Goal: Information Seeking & Learning: Learn about a topic

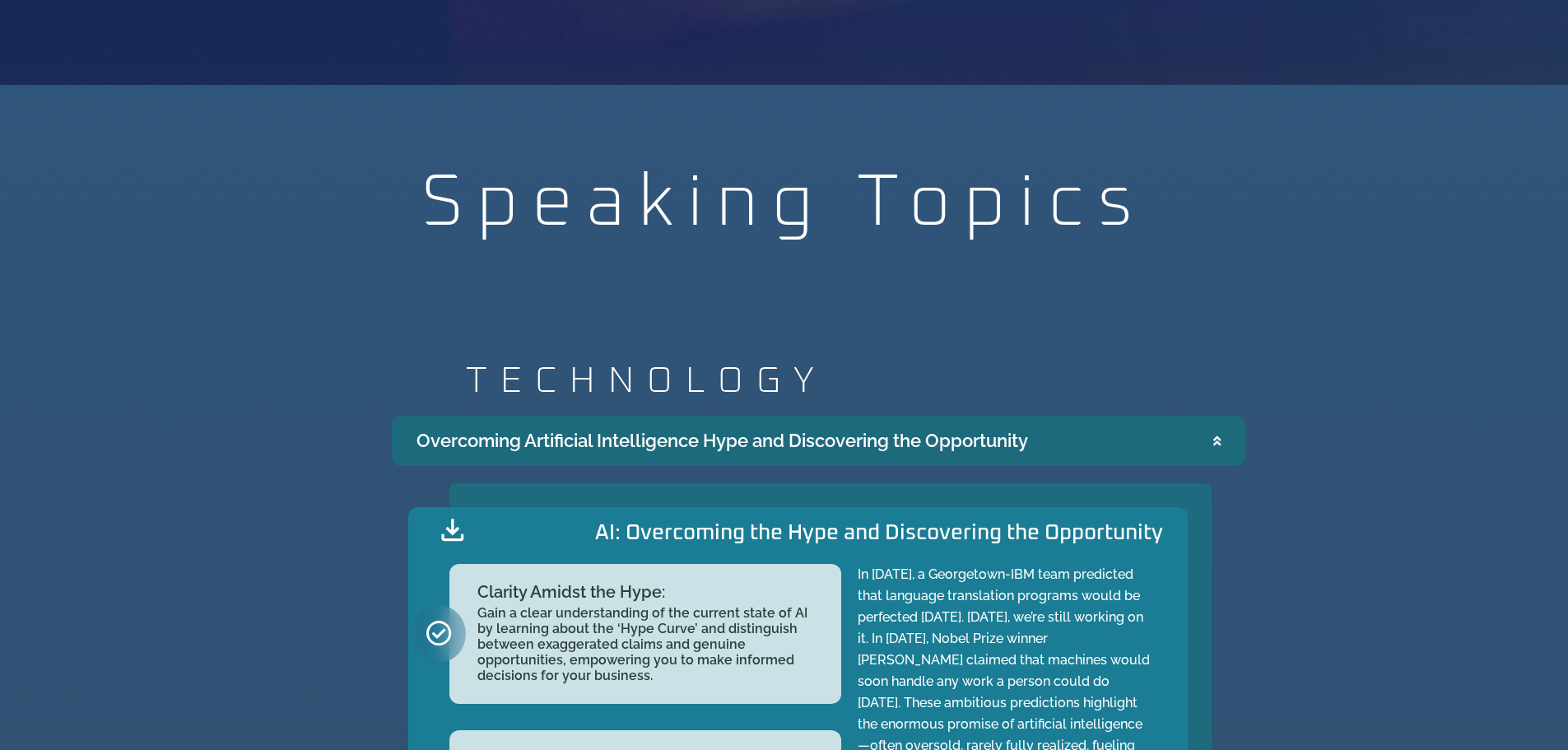
scroll to position [1094, 0]
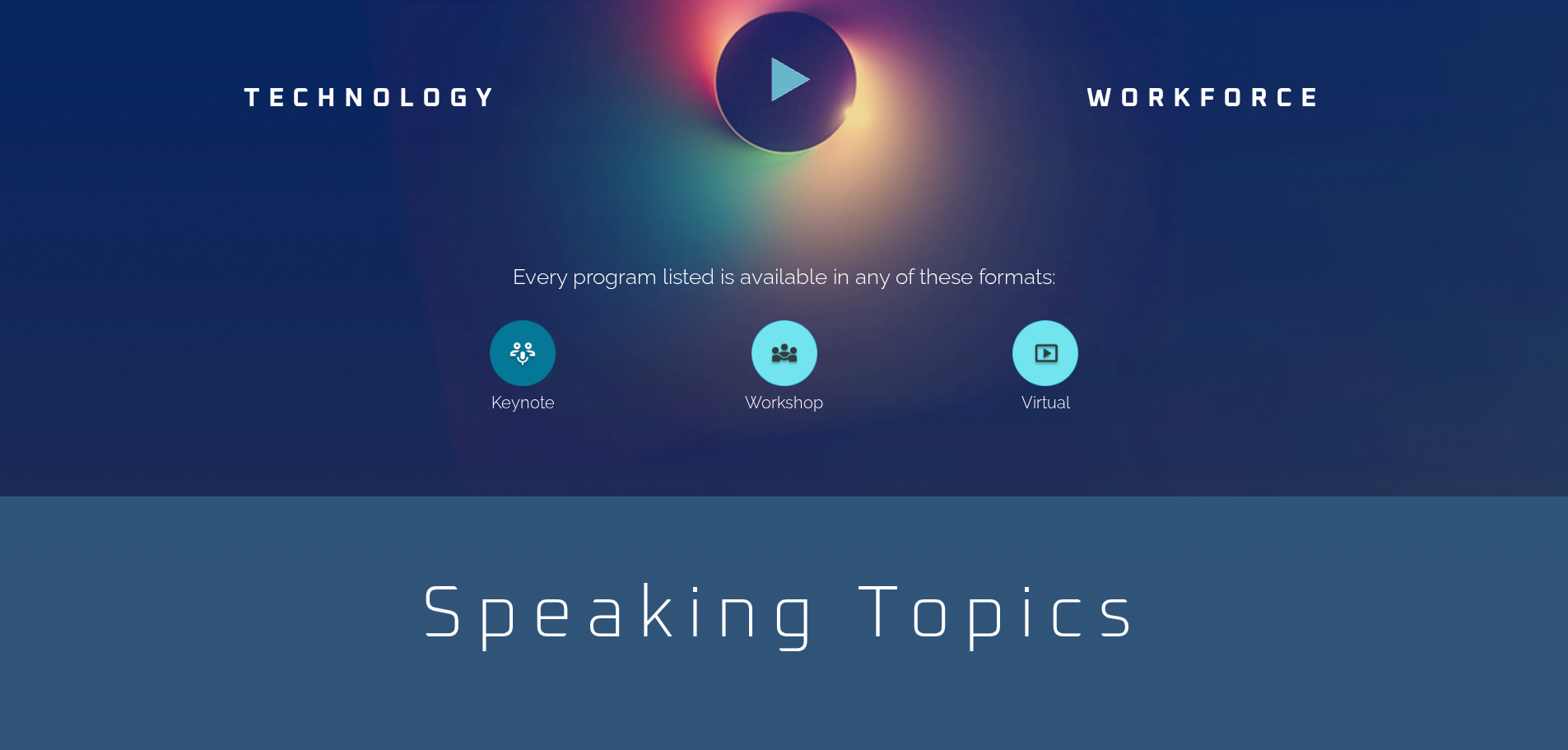
click at [515, 358] on link at bounding box center [522, 353] width 66 height 66
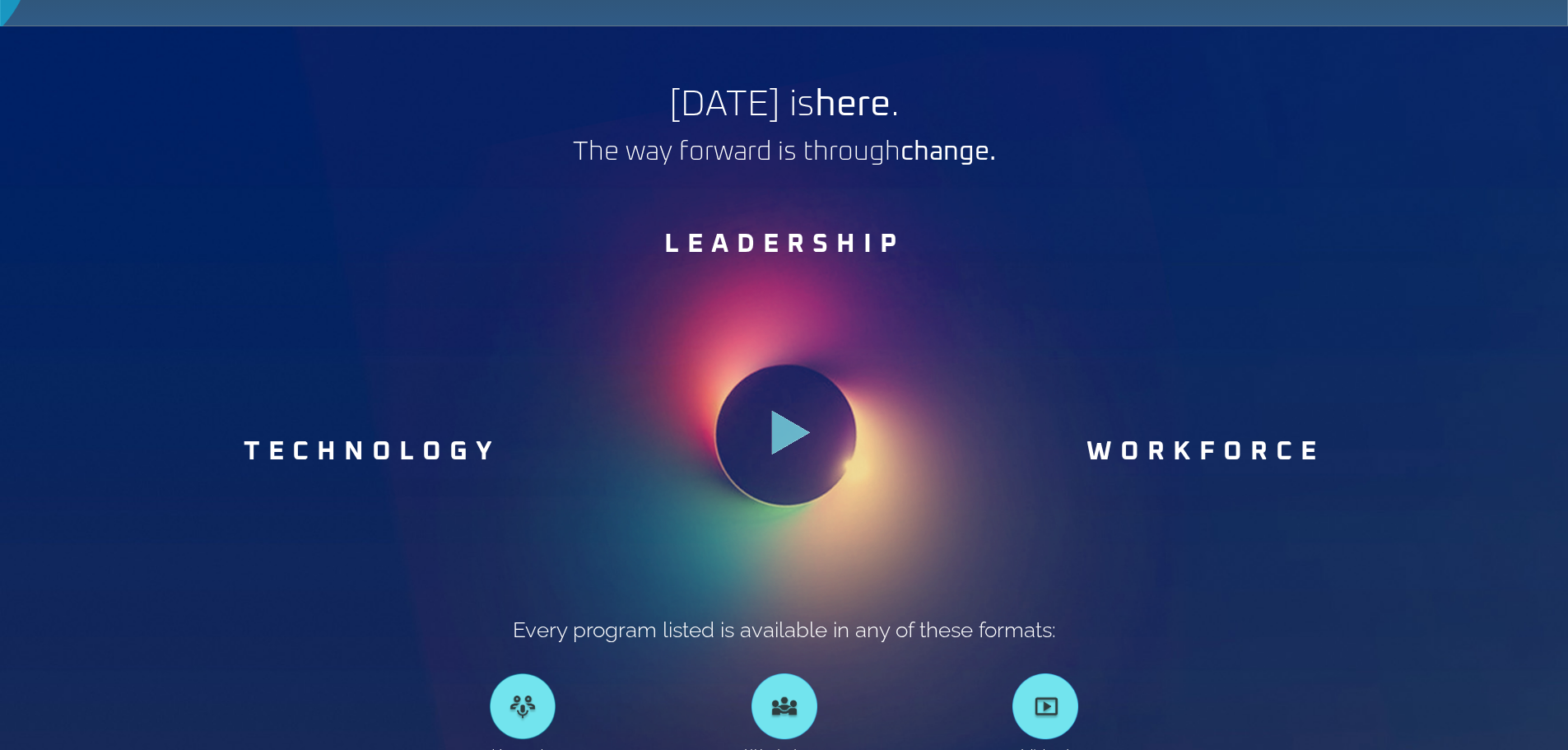
scroll to position [823, 0]
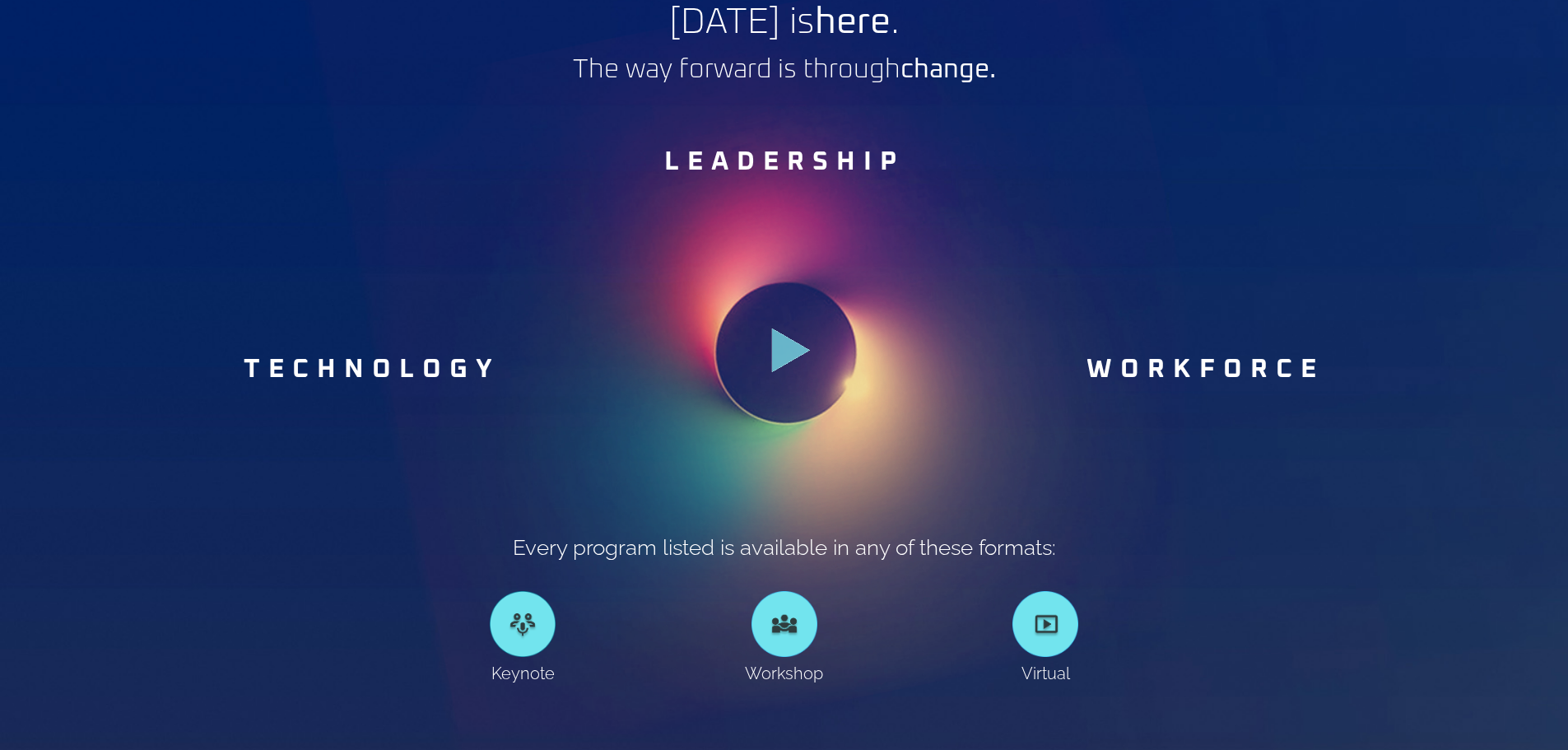
click at [797, 328] on icon ".st0{fill:#FFF;fill-opacity:.39}.st1{fill:#5ADCE8;fill-opacity:.6}.st2{fill:non…" at bounding box center [791, 352] width 49 height 50
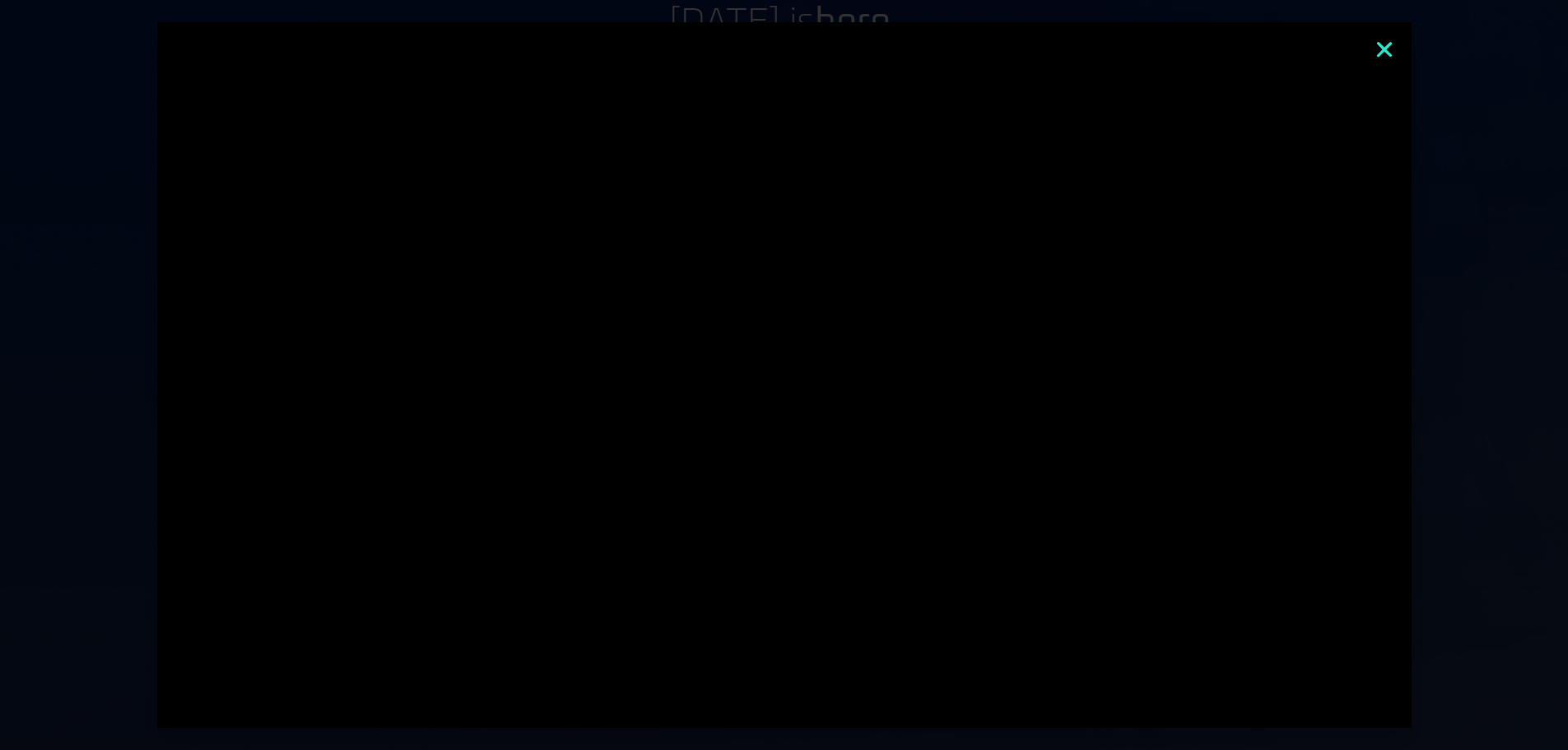
scroll to position [1094, 0]
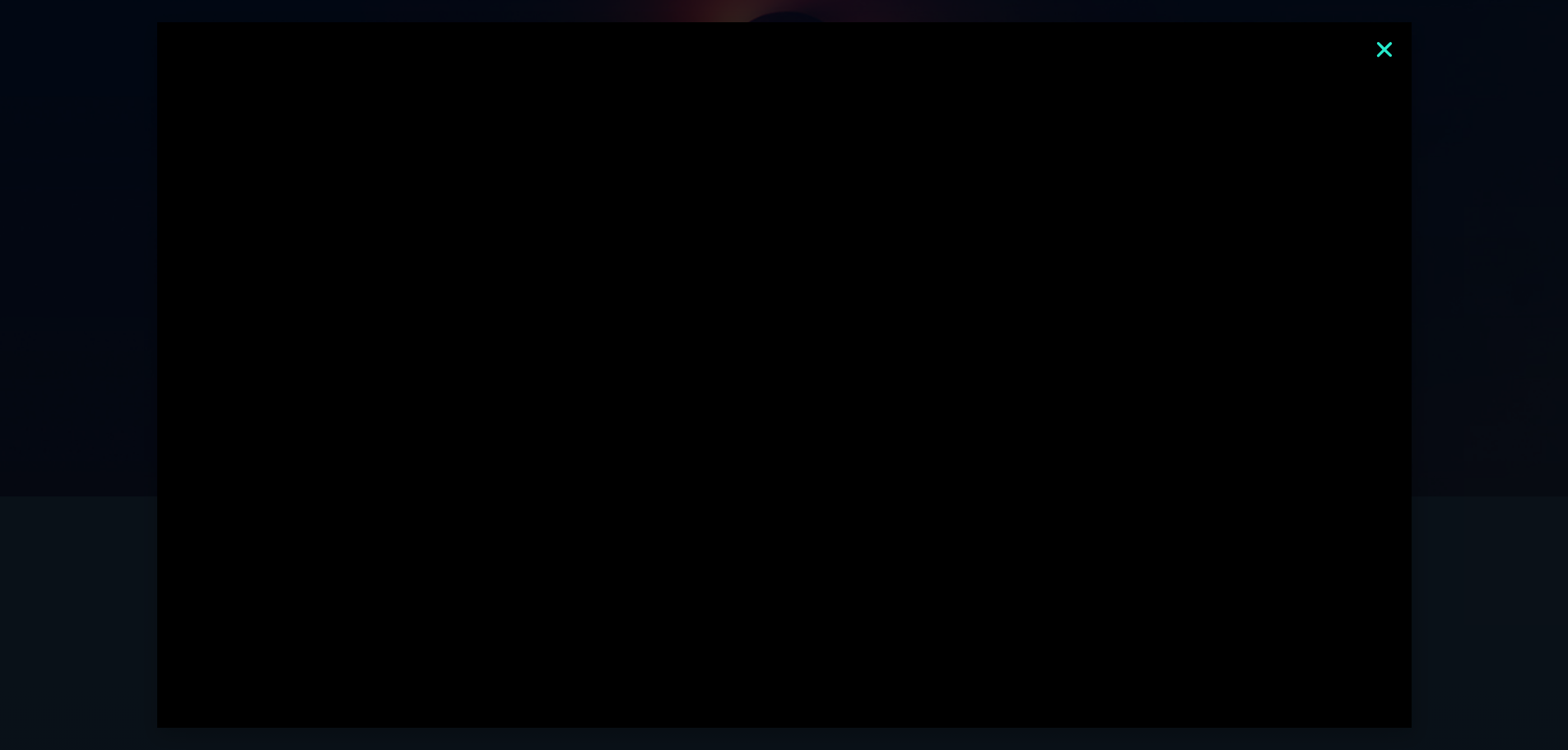
click at [1391, 48] on icon "Close" at bounding box center [1384, 49] width 21 height 21
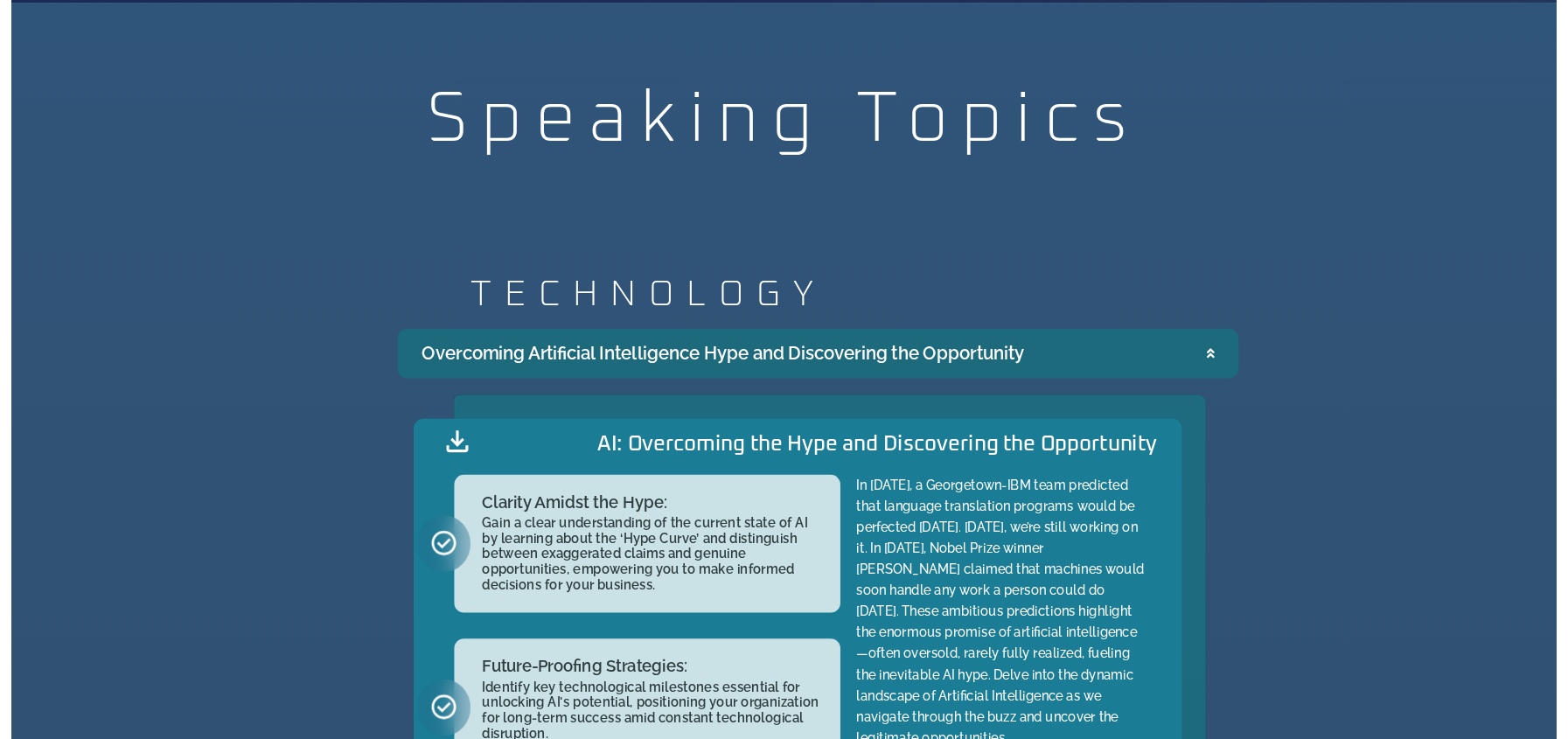
scroll to position [3769, 0]
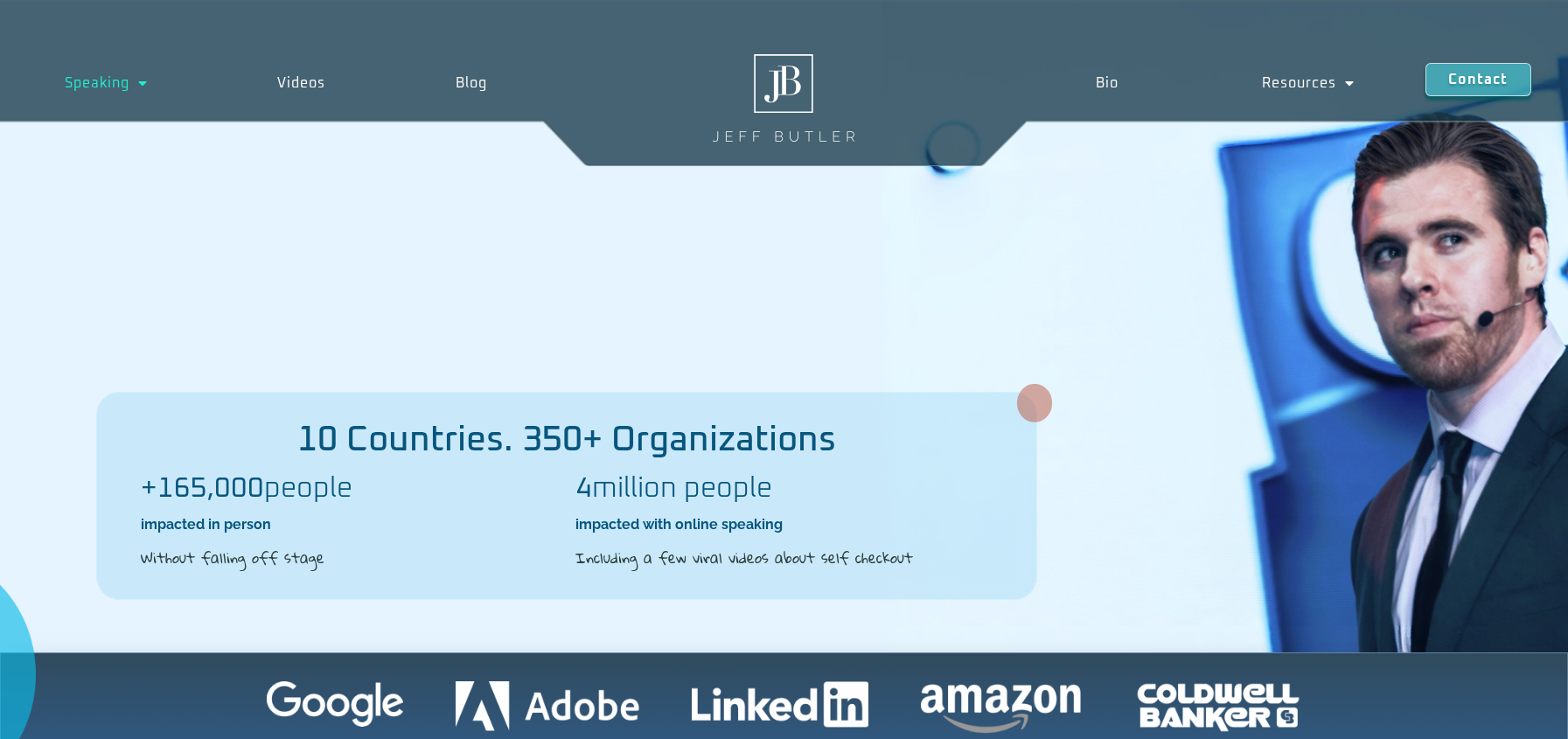
scroll to position [3769, 0]
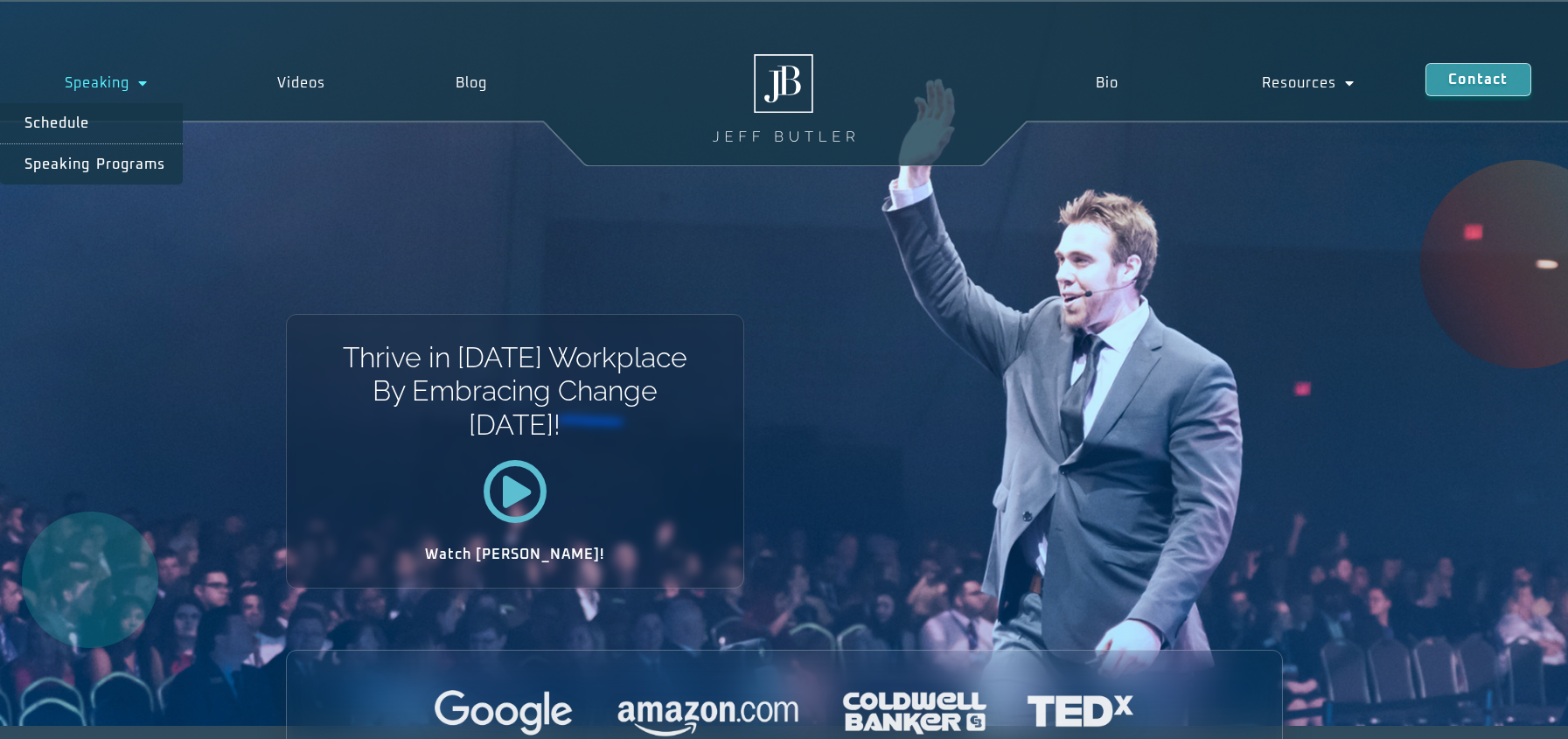
click at [100, 76] on link "Speaking" at bounding box center [106, 82] width 212 height 41
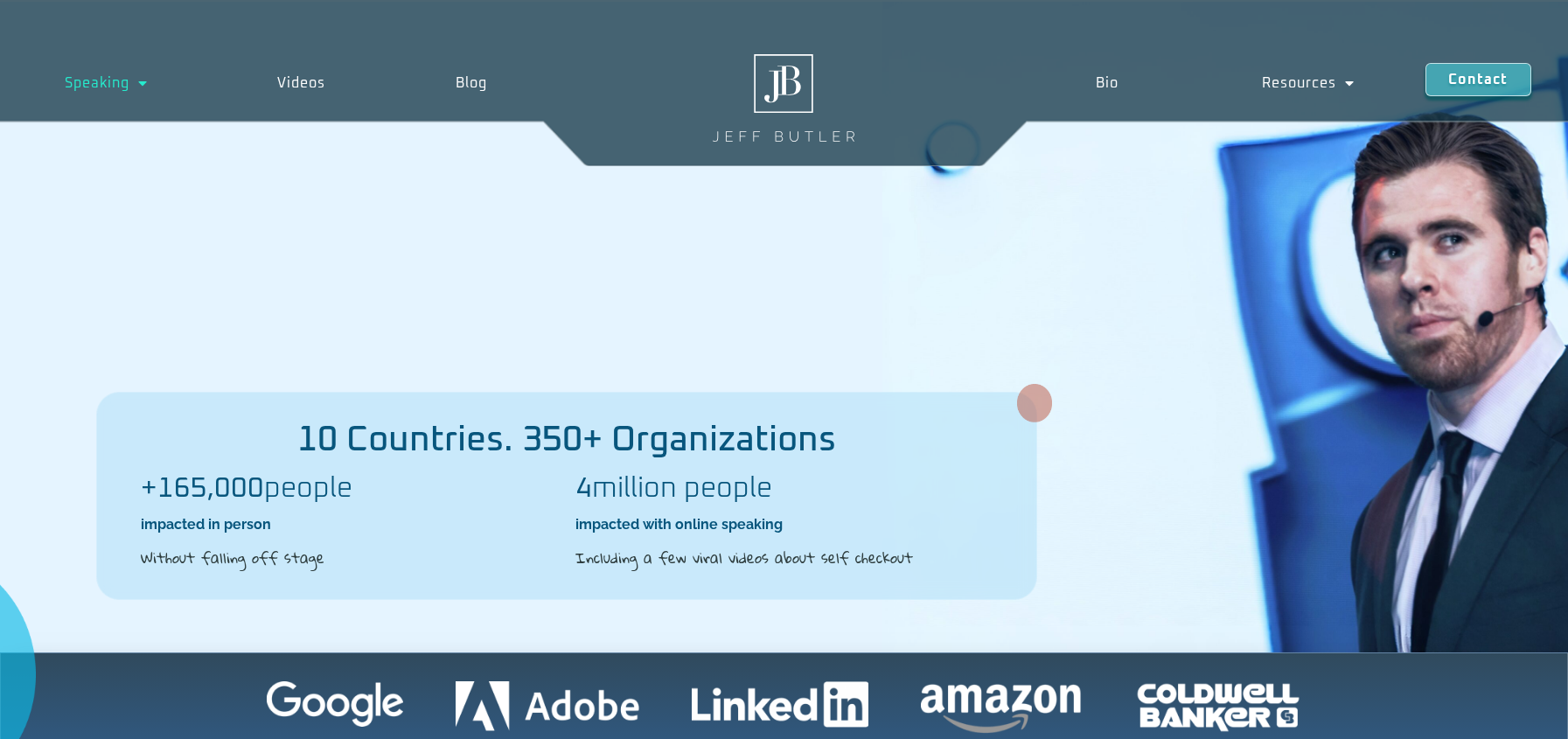
scroll to position [3769, 0]
click at [306, 81] on link "Videos" at bounding box center [301, 82] width 178 height 41
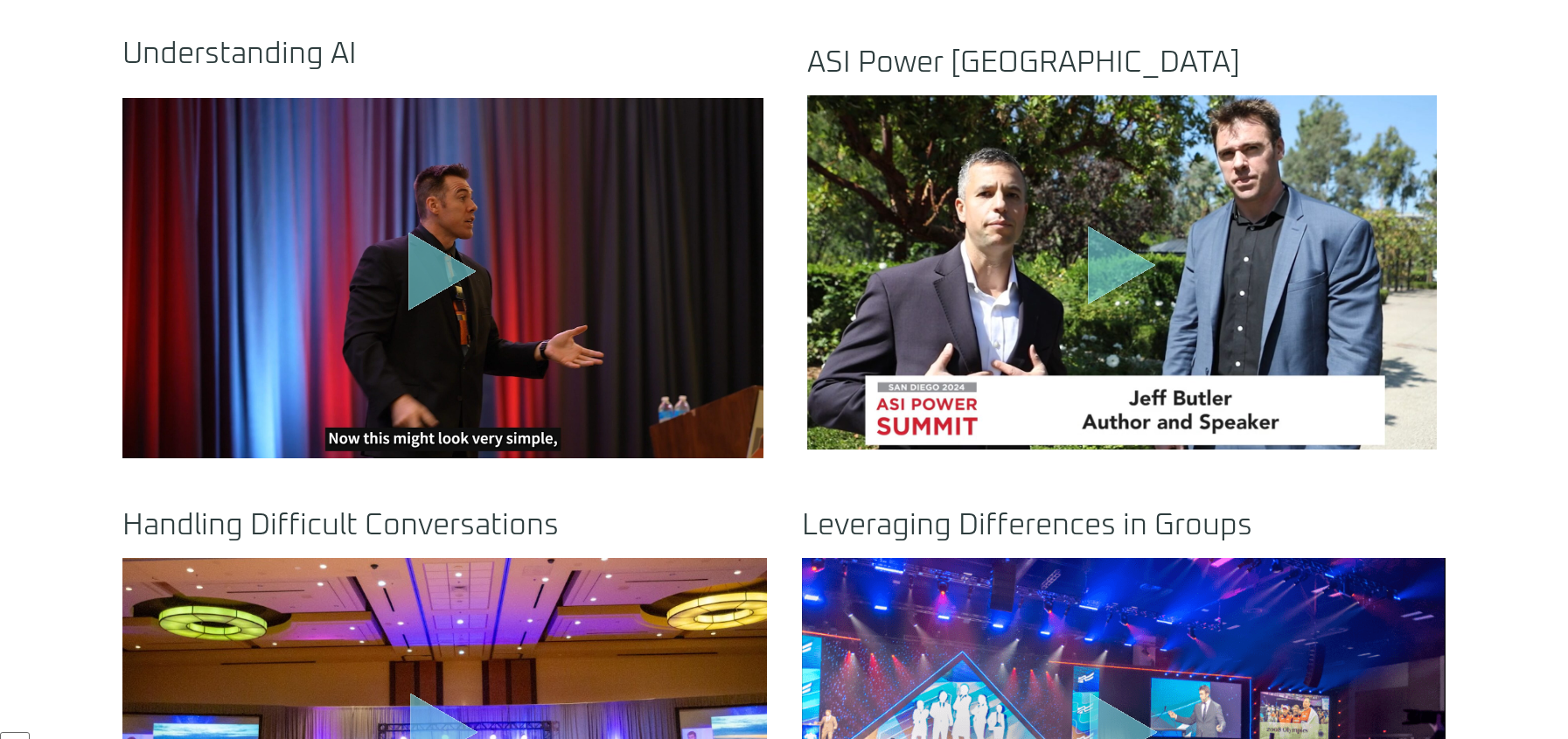
scroll to position [699, 0]
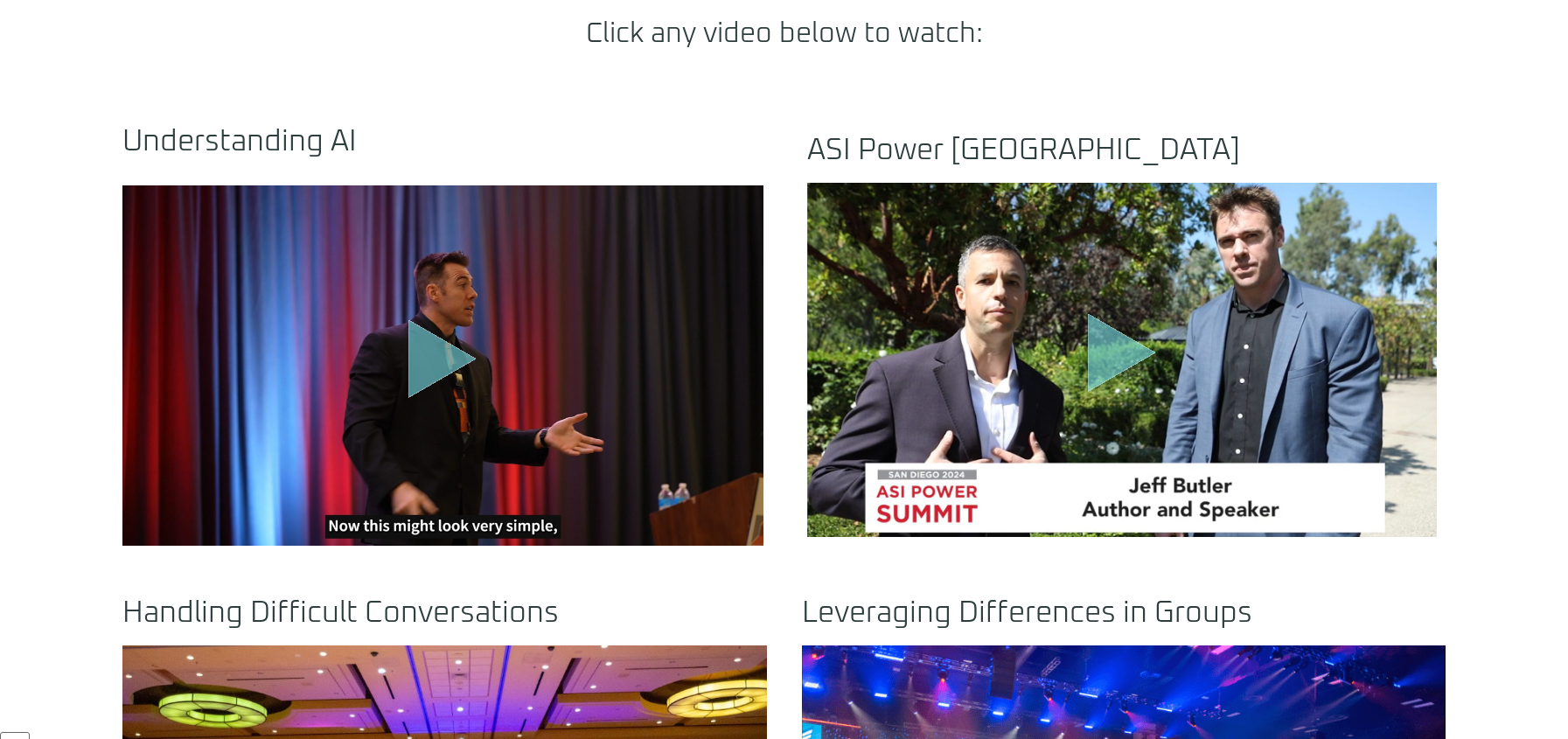
click at [1241, 77] on div "Click any video below to watch: Understanding AI .st0{fill:#FFF;fill-opacity:.3…" at bounding box center [784, 742] width 1568 height 1550
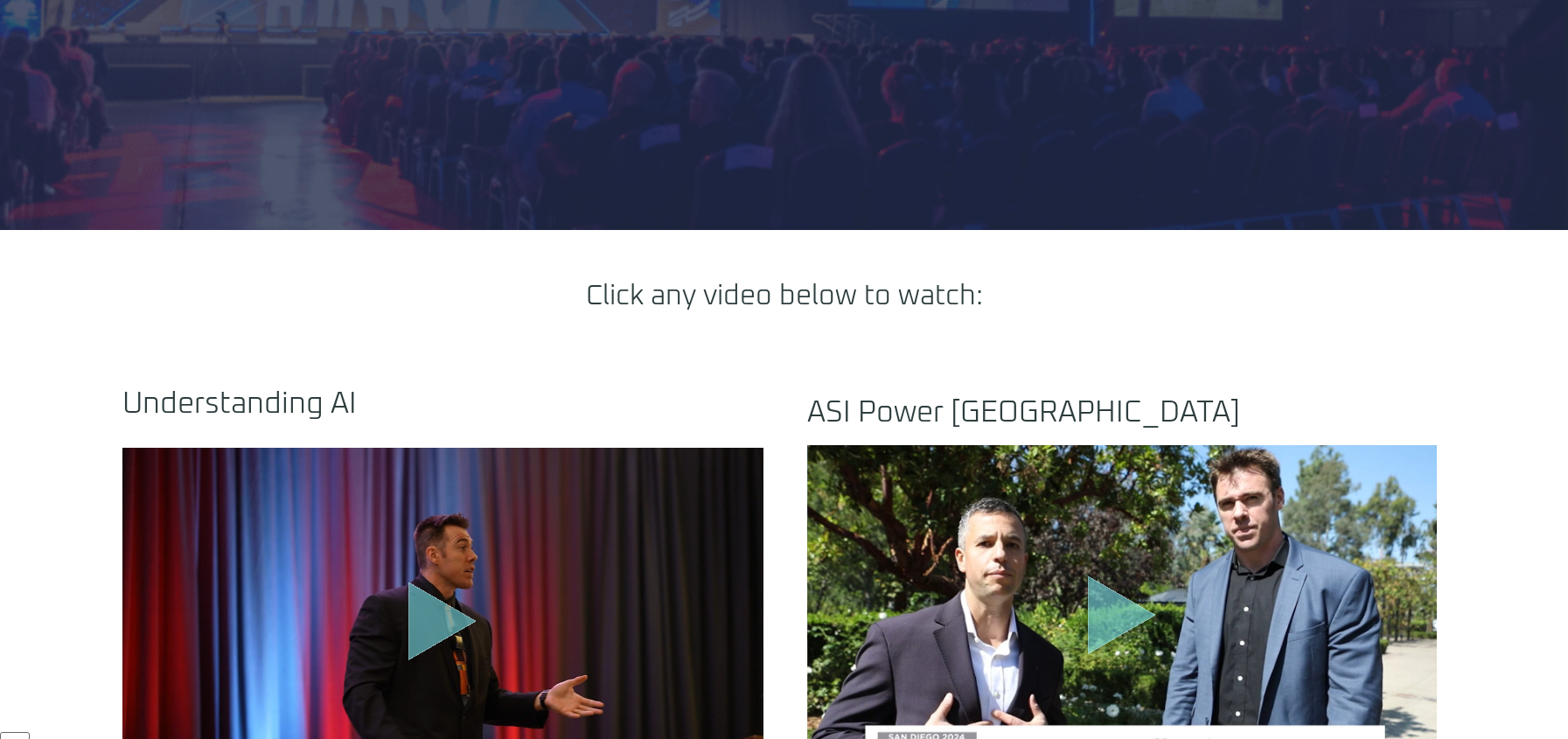
scroll to position [0, 0]
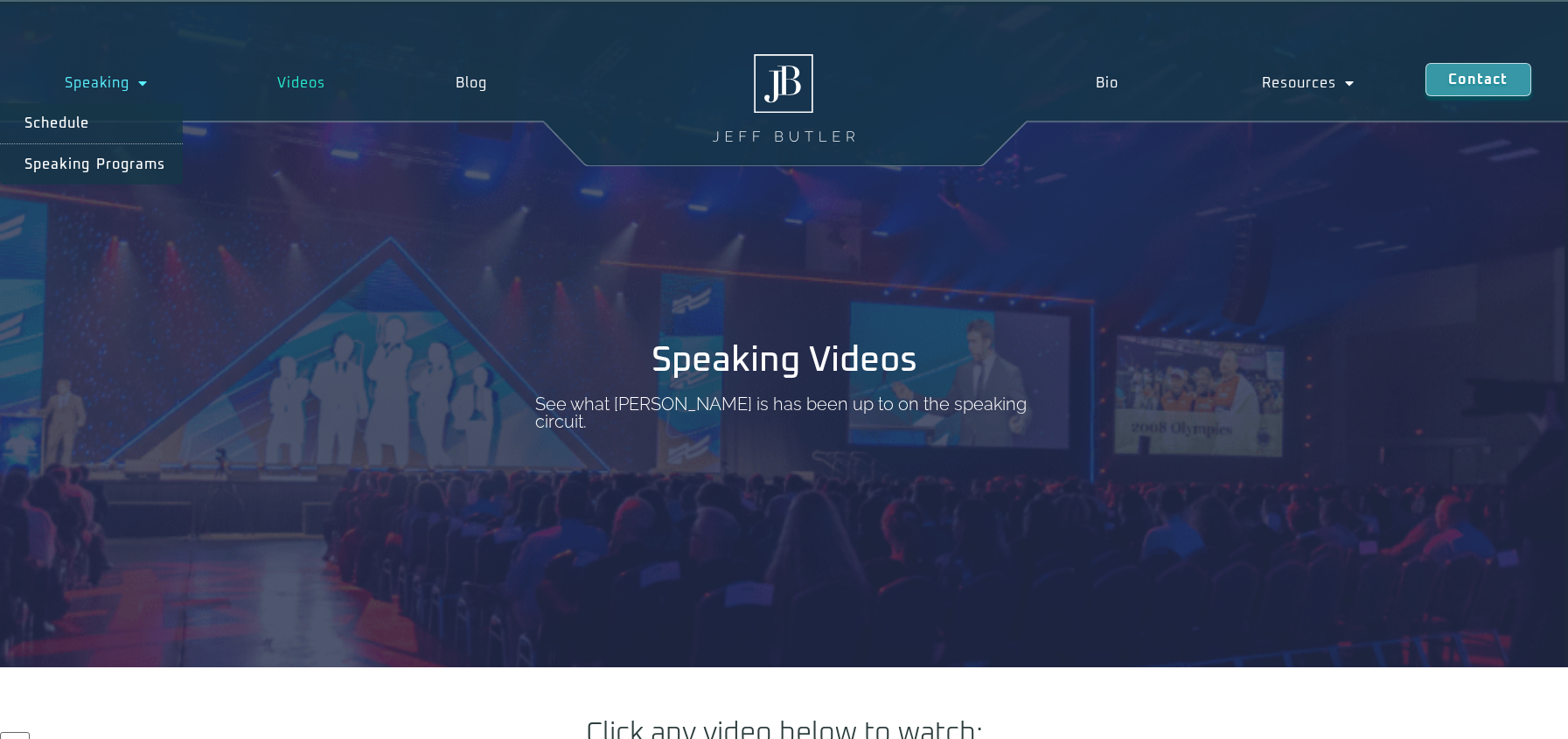
click at [100, 81] on link "Speaking" at bounding box center [106, 82] width 212 height 41
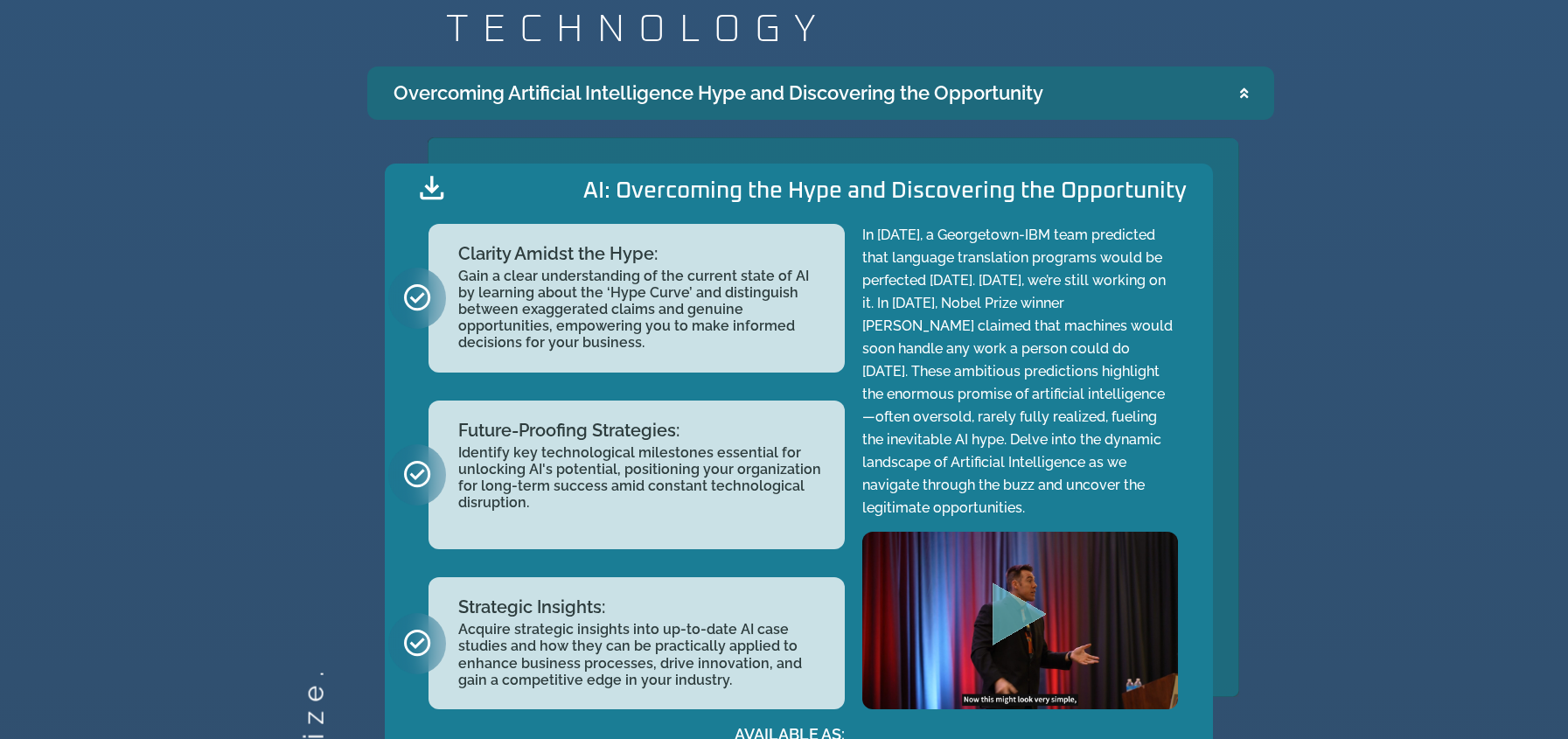
scroll to position [1836, 0]
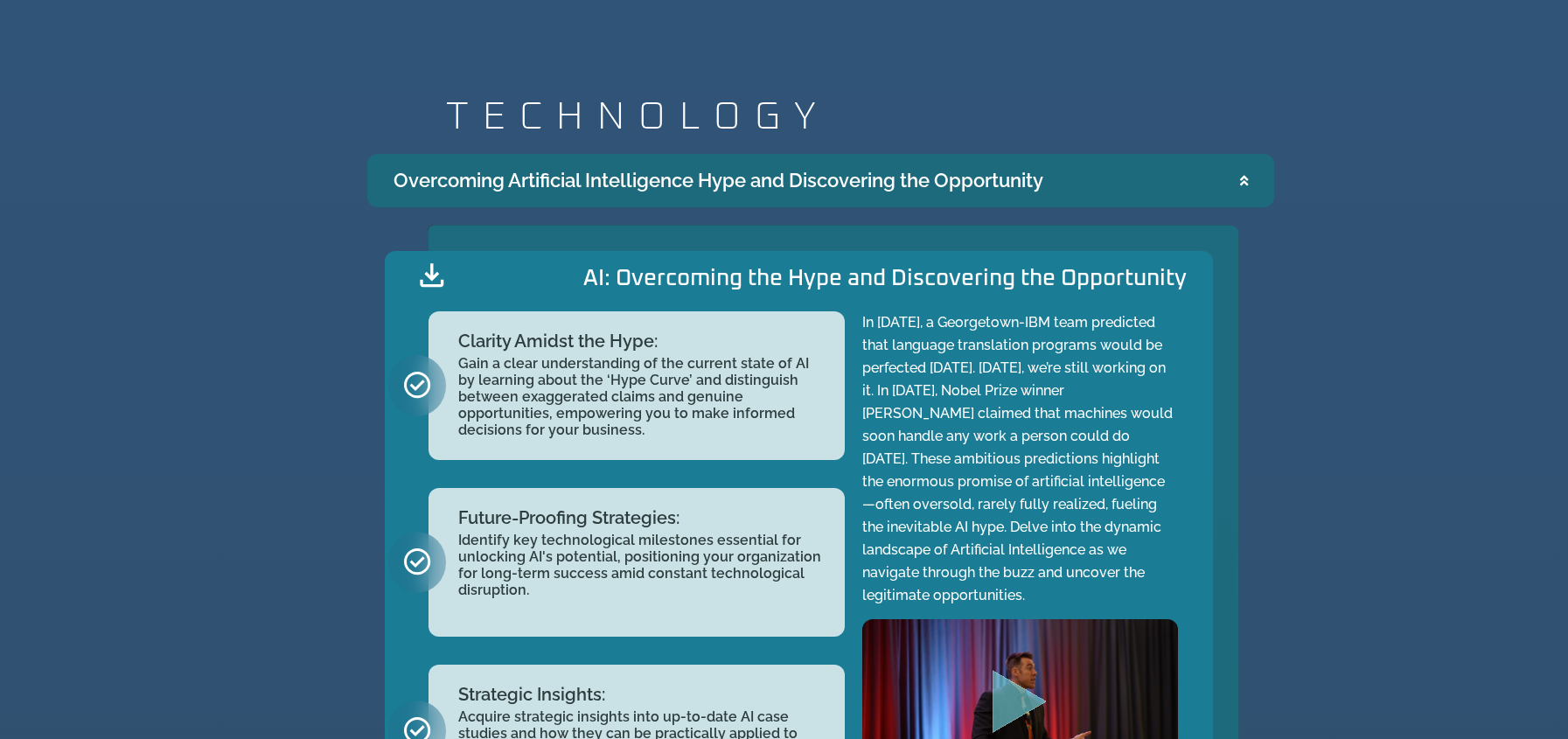
click at [1147, 175] on summary "Overcoming Artificial Intelligence Hype and Discovering the Opportunity" at bounding box center [821, 181] width 907 height 54
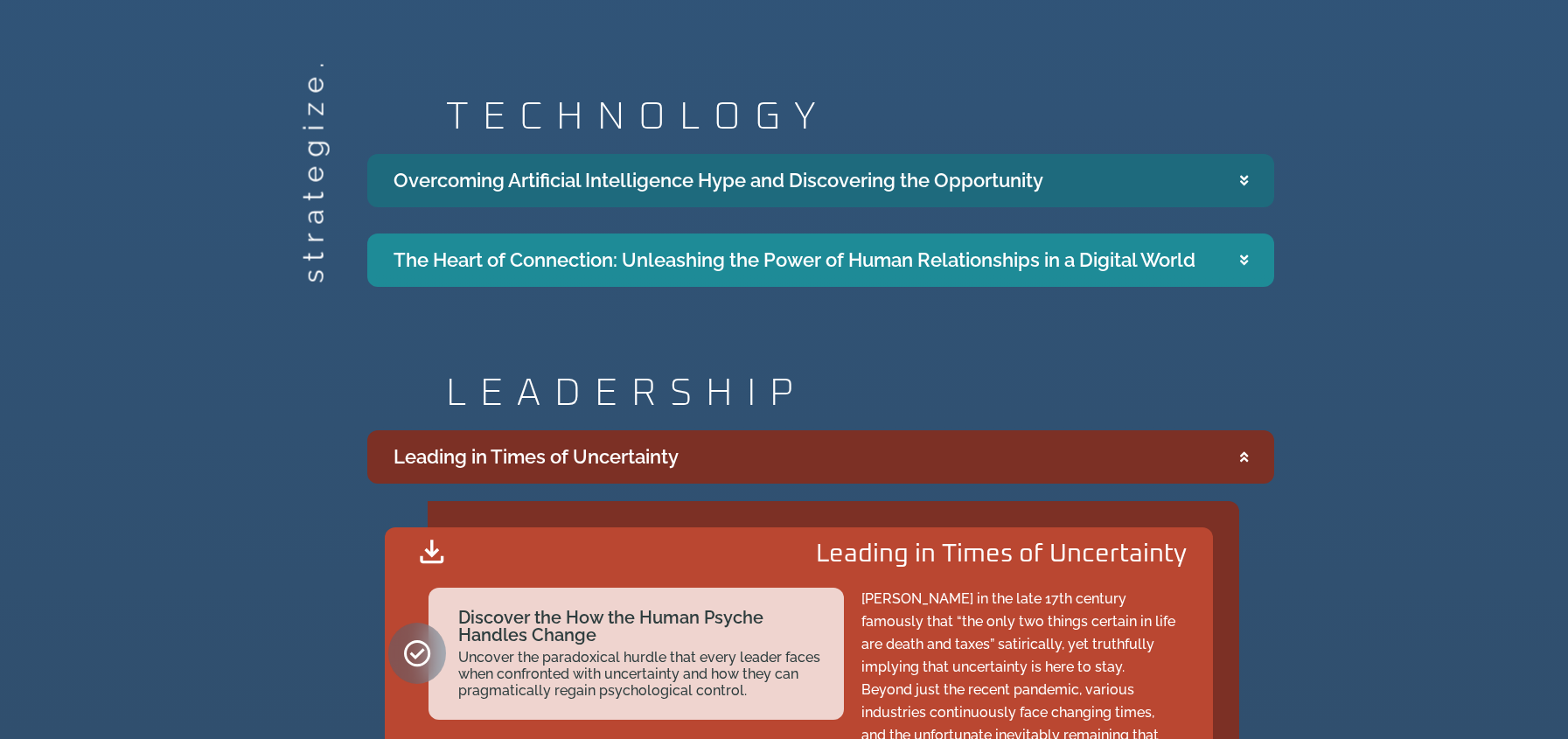
click at [1147, 175] on summary "Overcoming Artificial Intelligence Hype and Discovering the Opportunity" at bounding box center [821, 181] width 907 height 54
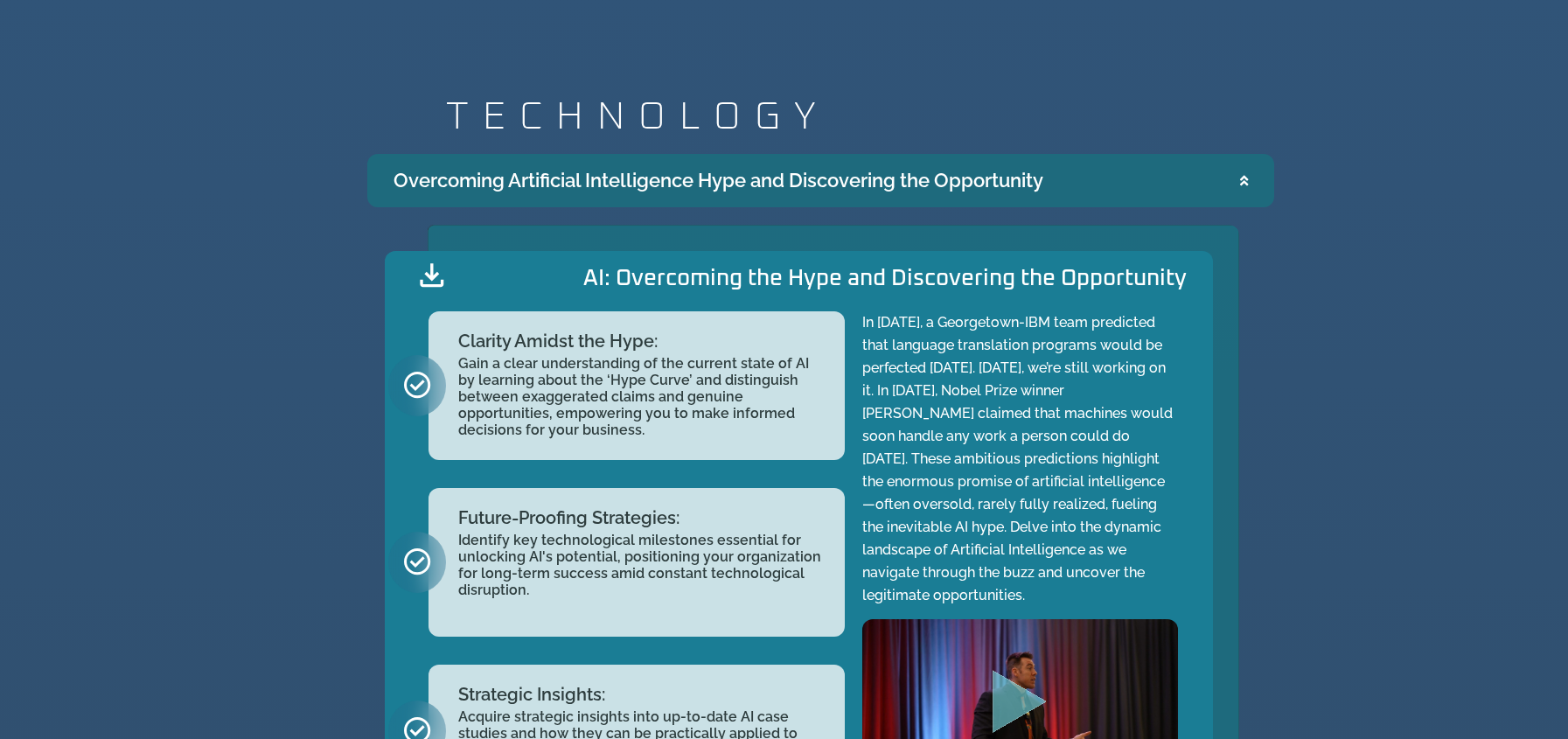
click at [1147, 175] on summary "Overcoming Artificial Intelligence Hype and Discovering the Opportunity" at bounding box center [821, 181] width 907 height 54
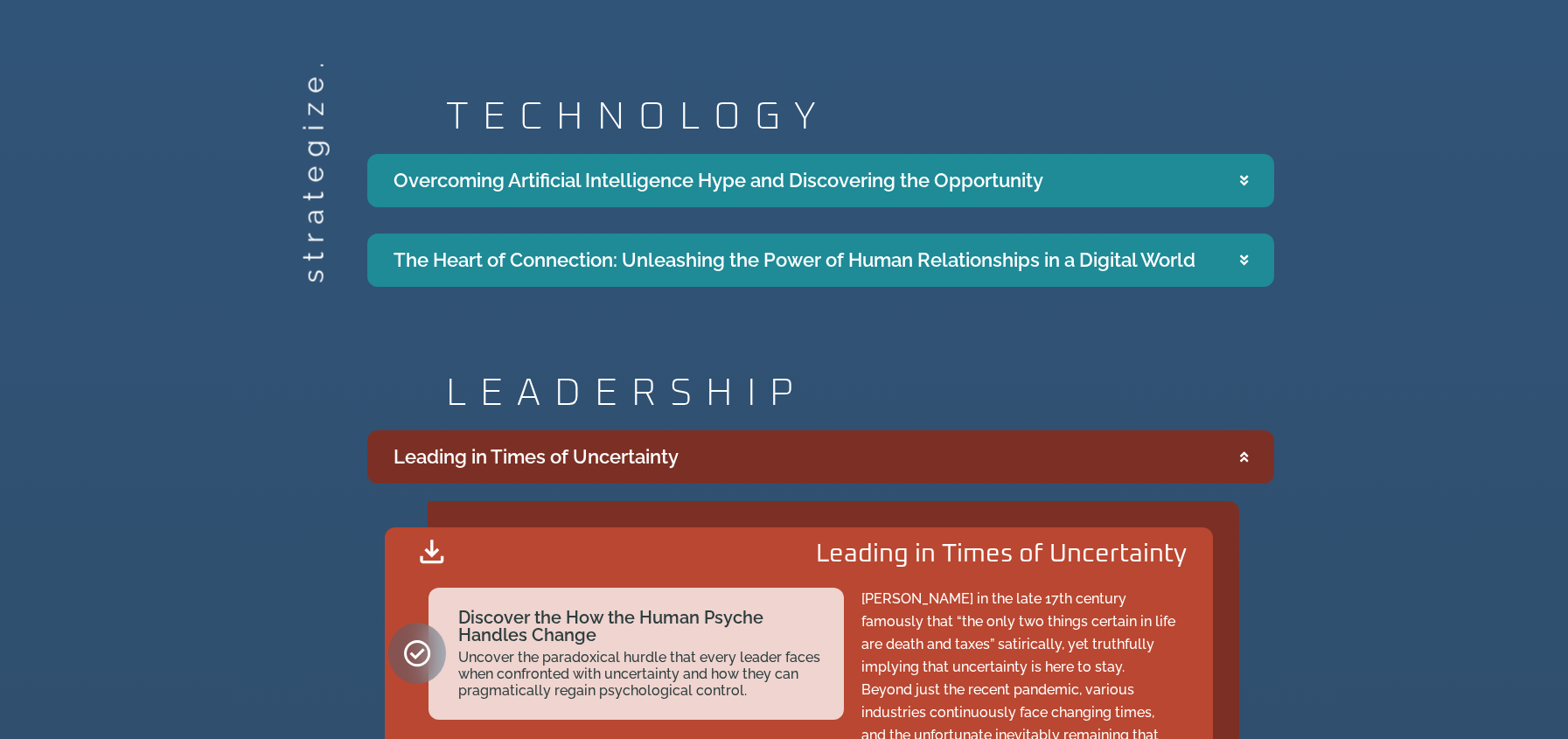
click at [980, 451] on summary "Leading in Times of Uncertainty" at bounding box center [821, 457] width 907 height 54
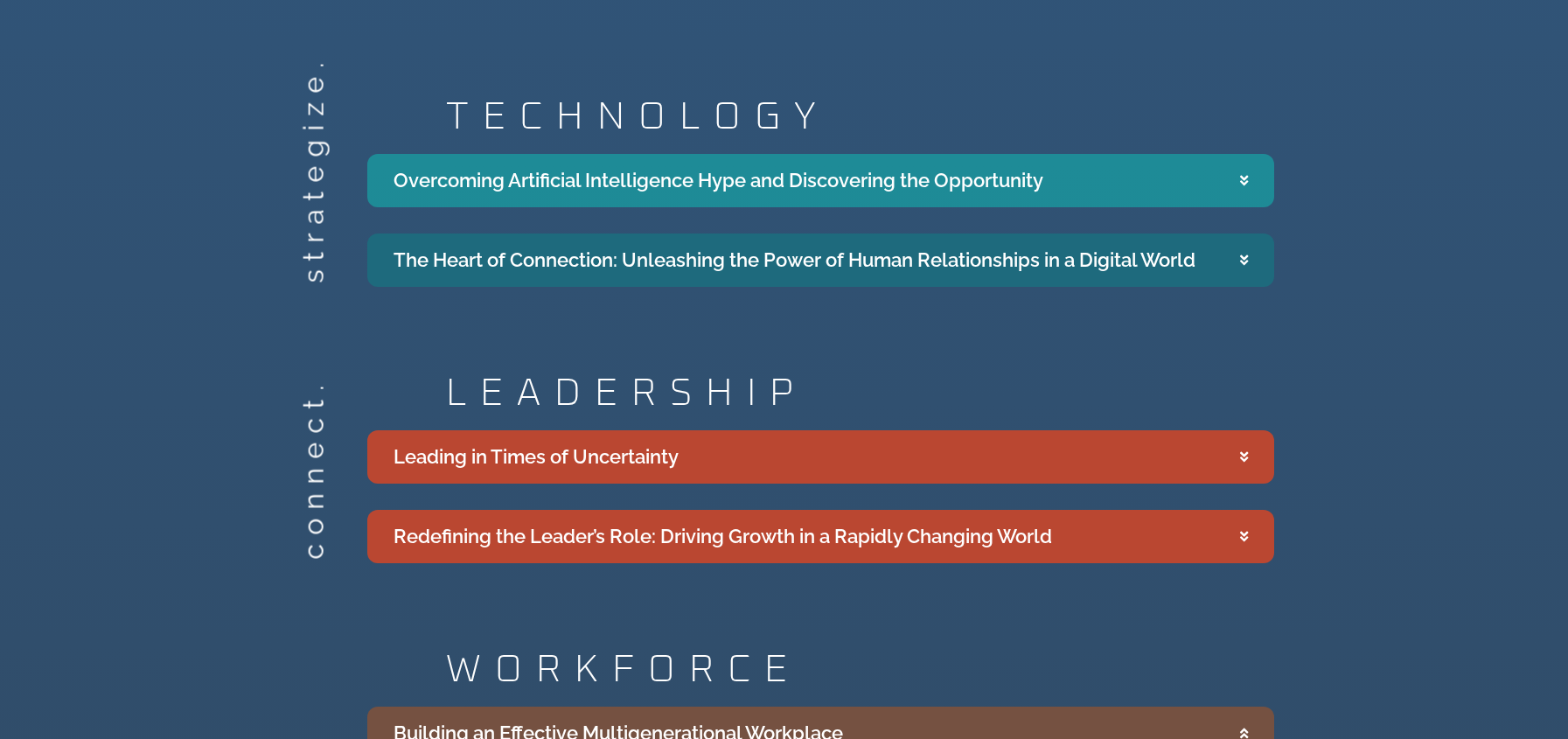
click at [1185, 256] on div "The Heart of Connection: Unleashing the Power of Human Relationships in a Digit…" at bounding box center [795, 260] width 802 height 29
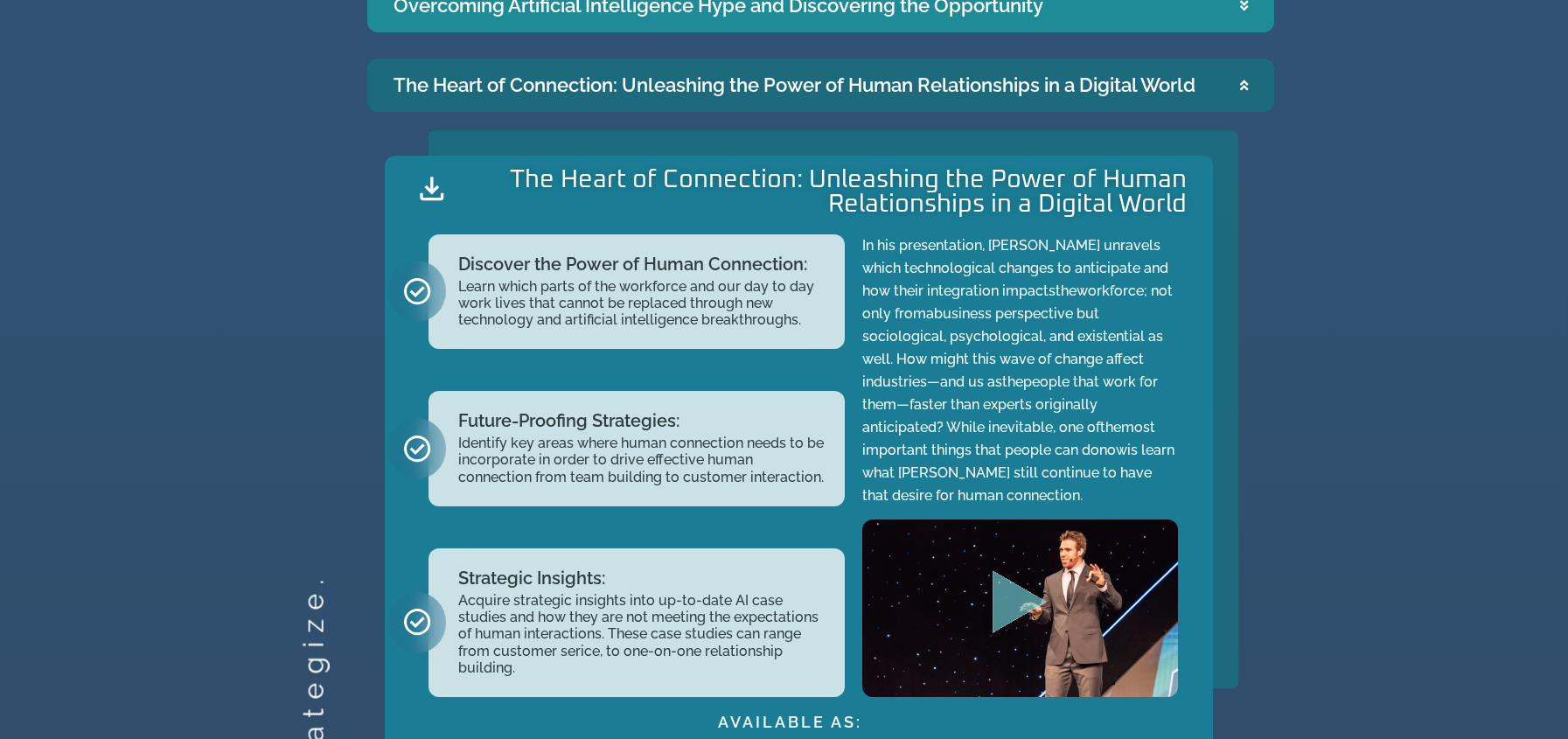
scroll to position [1923, 0]
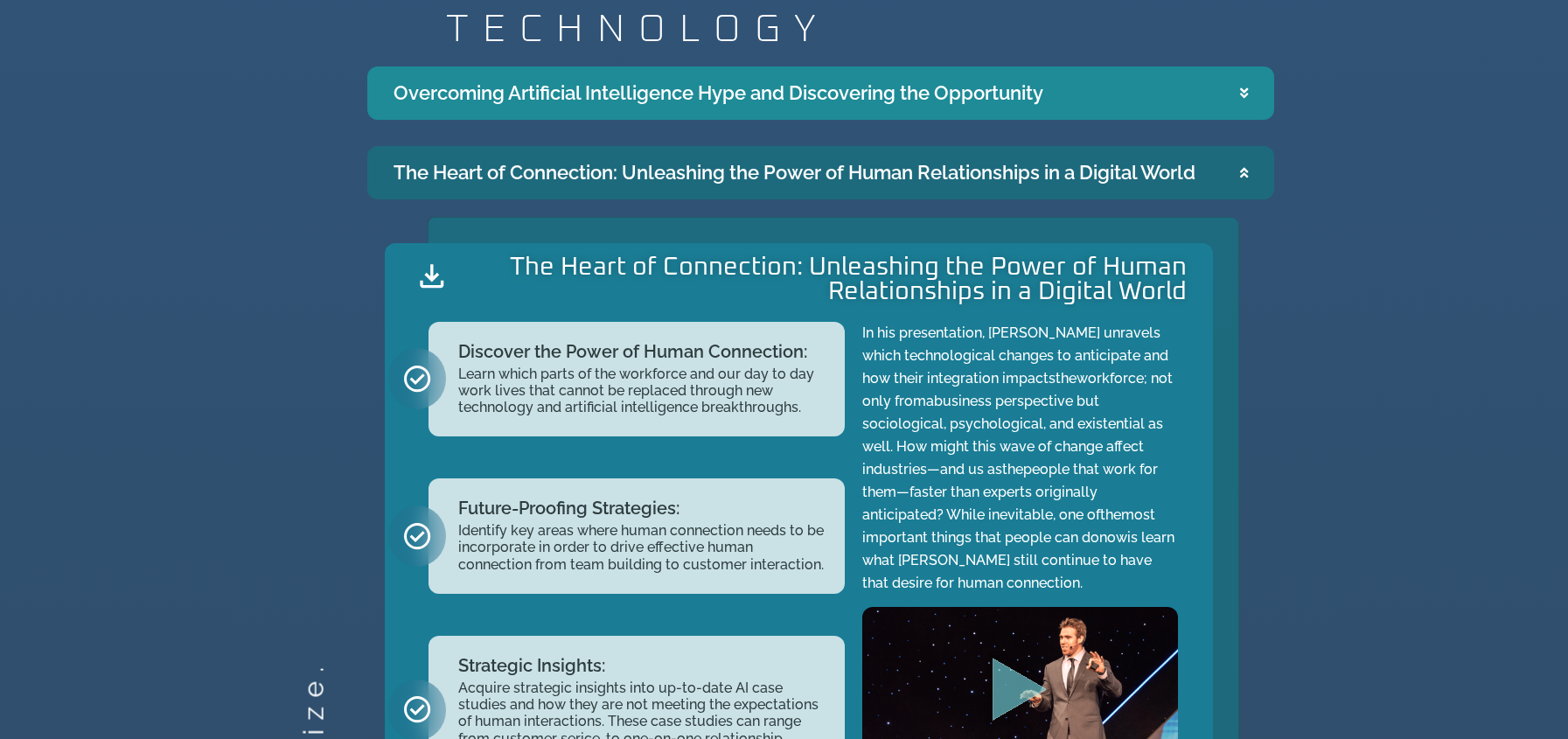
click at [1087, 177] on div "The Heart of Connection: Unleashing the Power of Human Relationships in a Digit…" at bounding box center [795, 173] width 802 height 29
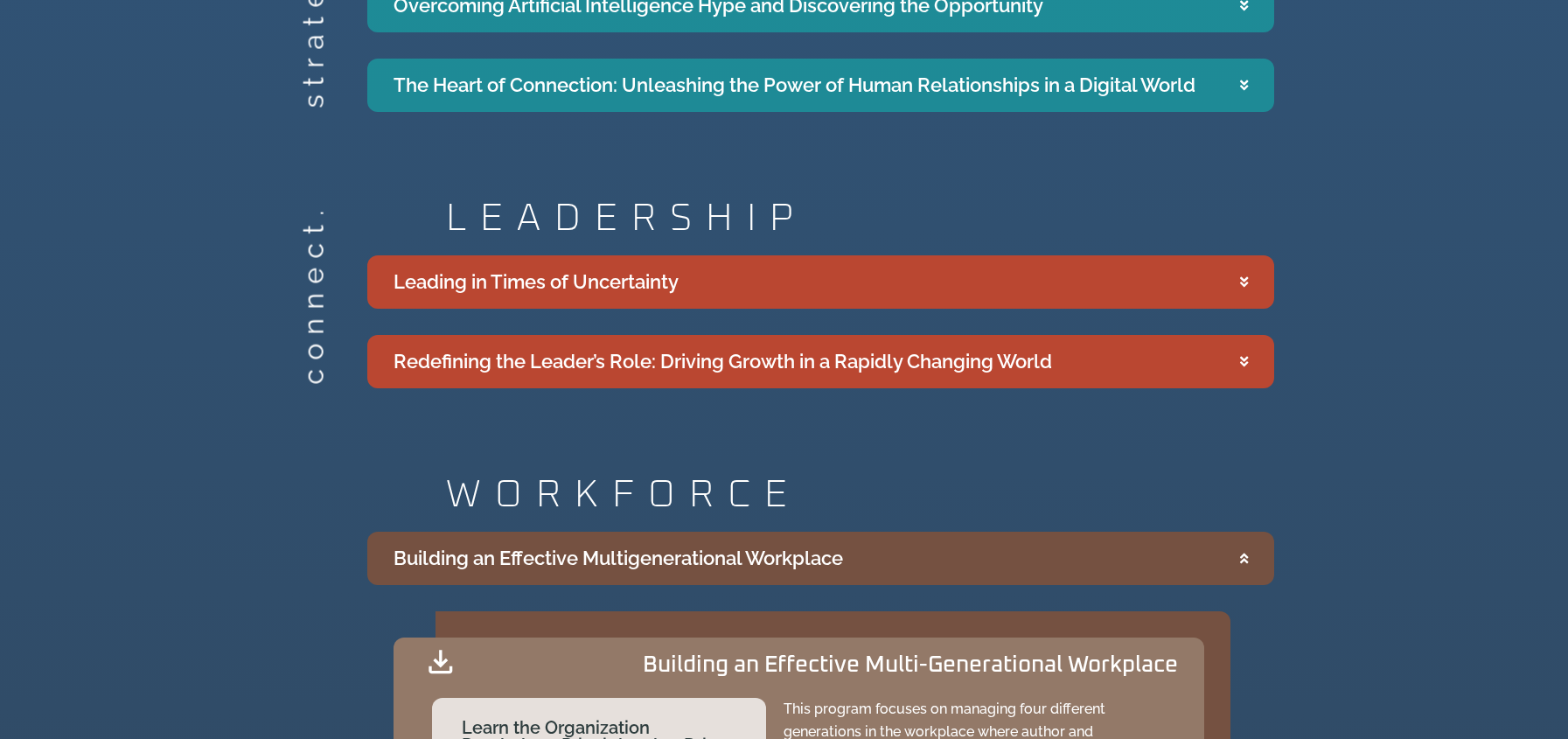
scroll to position [2098, 0]
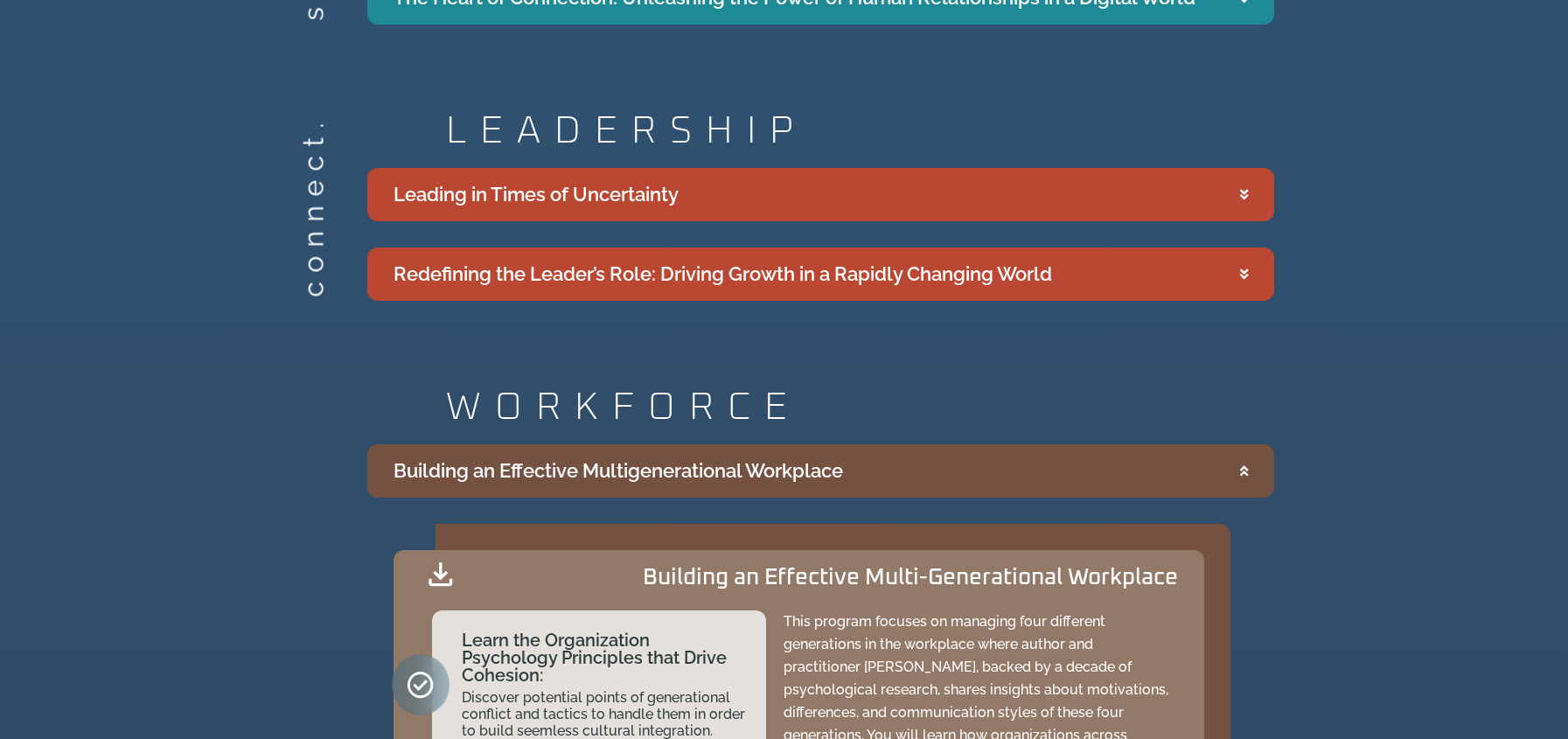
click at [1025, 475] on summary "Building an Effective Multigenerational Workplace" at bounding box center [821, 471] width 907 height 54
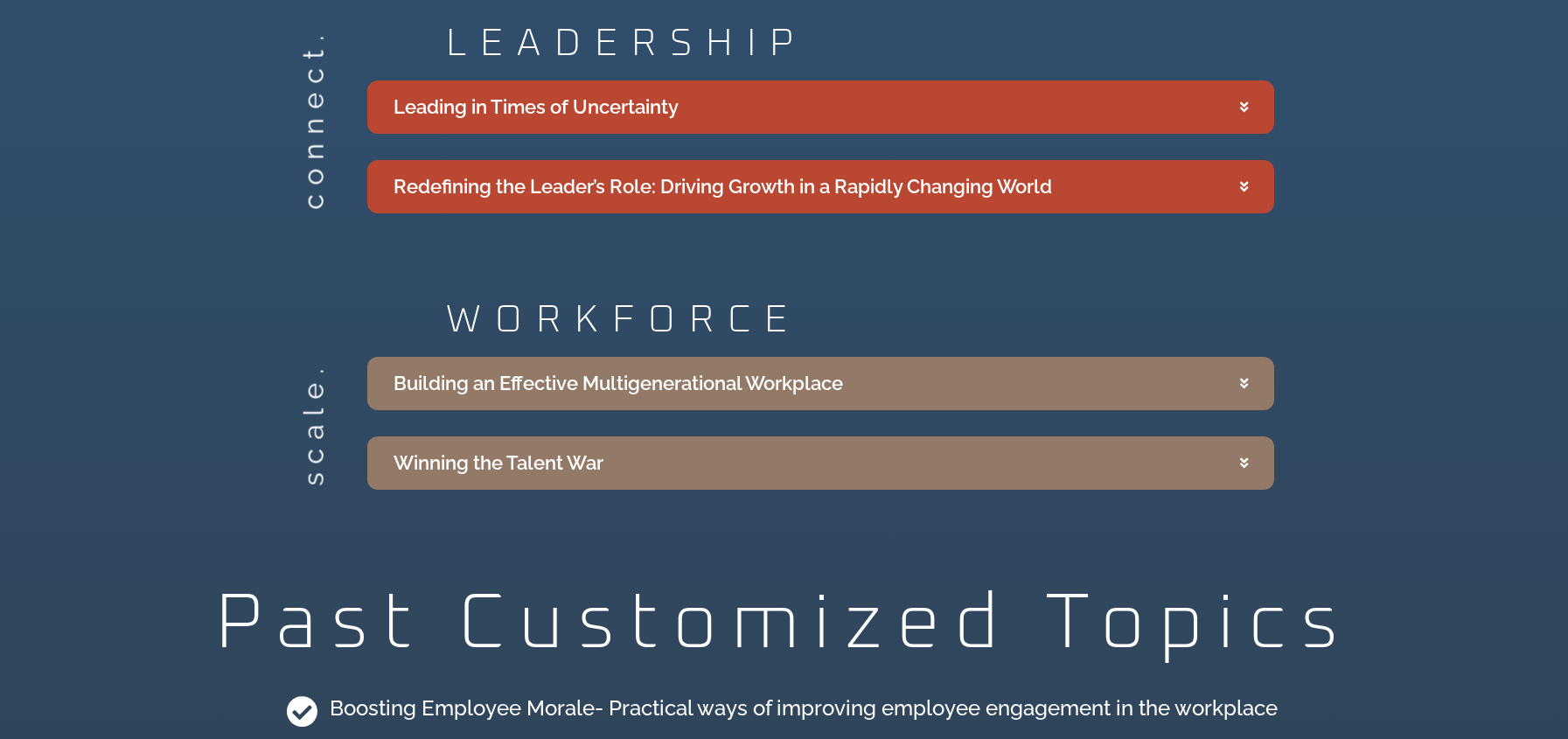
scroll to position [1749, 0]
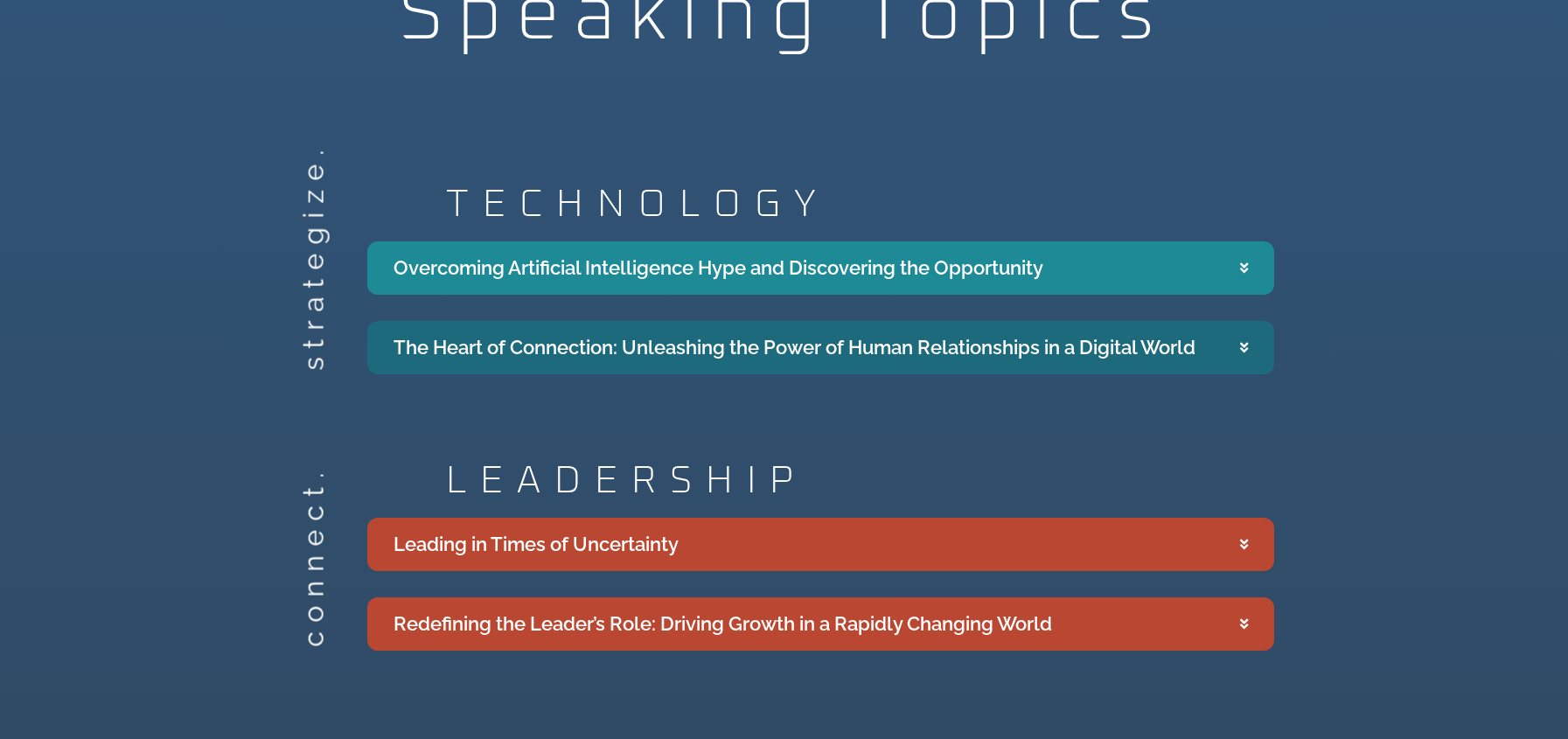
click at [1243, 346] on icon "Accordion. Open links with Enter or Space, close with Escape, and navigate with…" at bounding box center [1244, 347] width 8 height 13
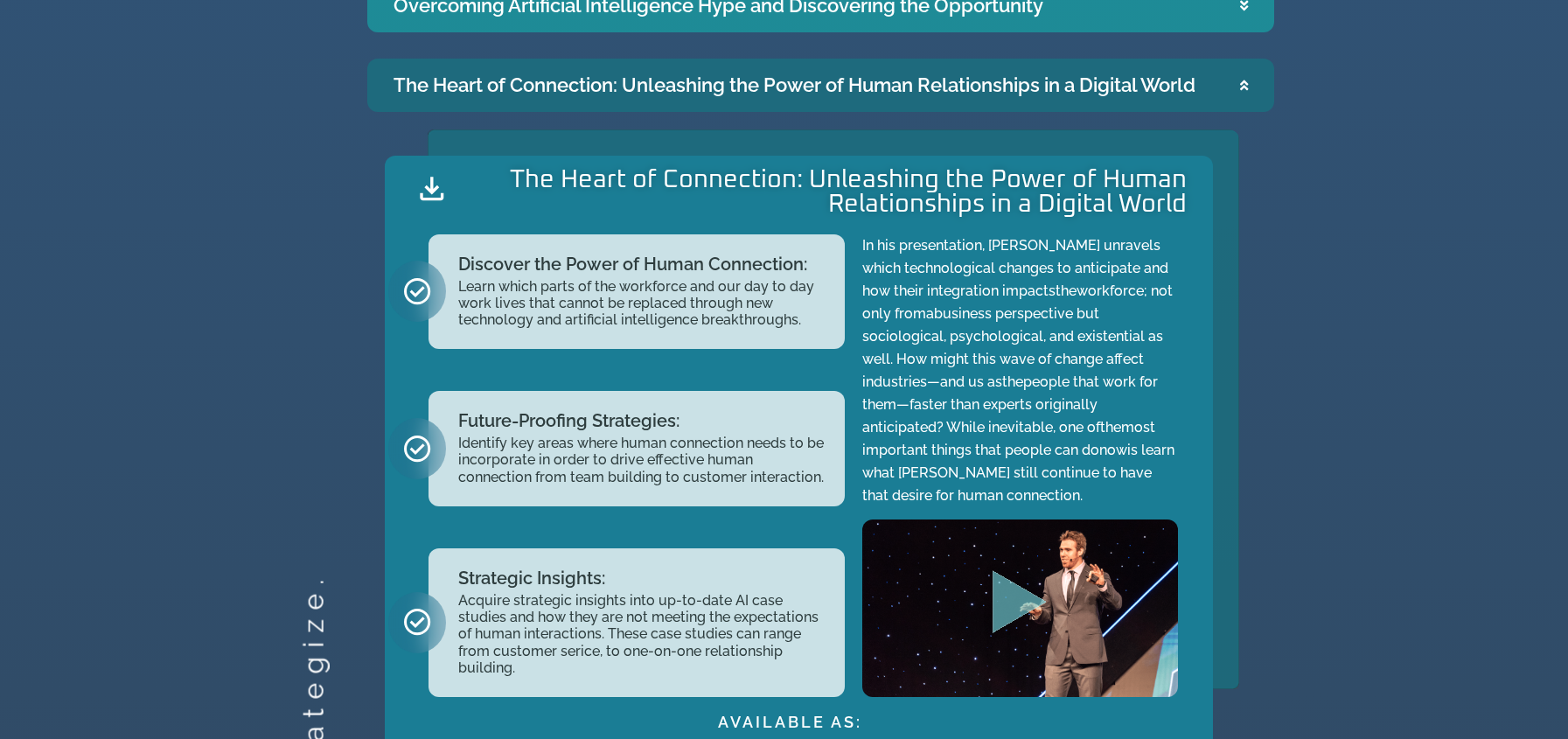
scroll to position [1923, 0]
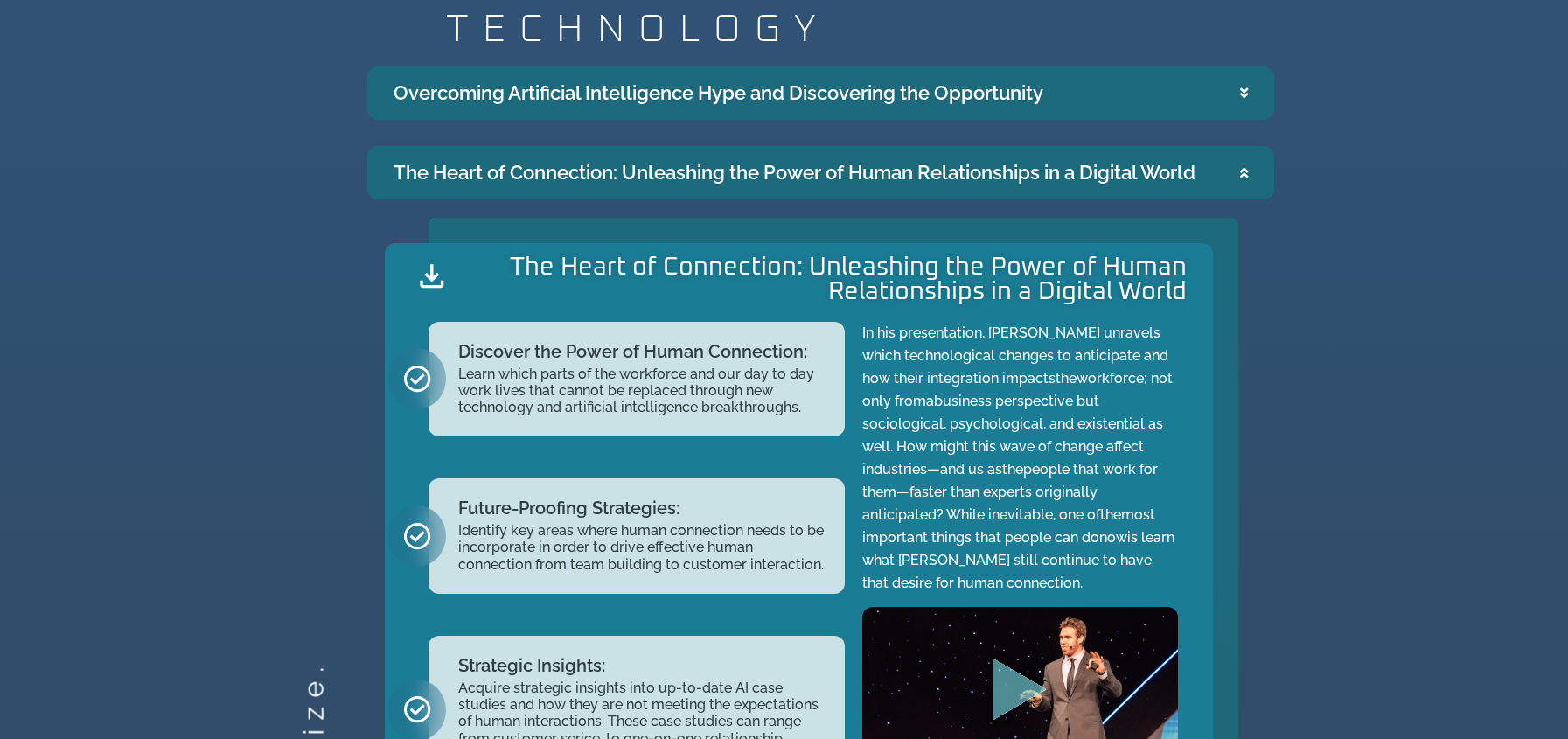
click at [639, 100] on div "Overcoming Artificial Intelligence Hype and Discovering the Opportunity" at bounding box center [719, 92] width 650 height 29
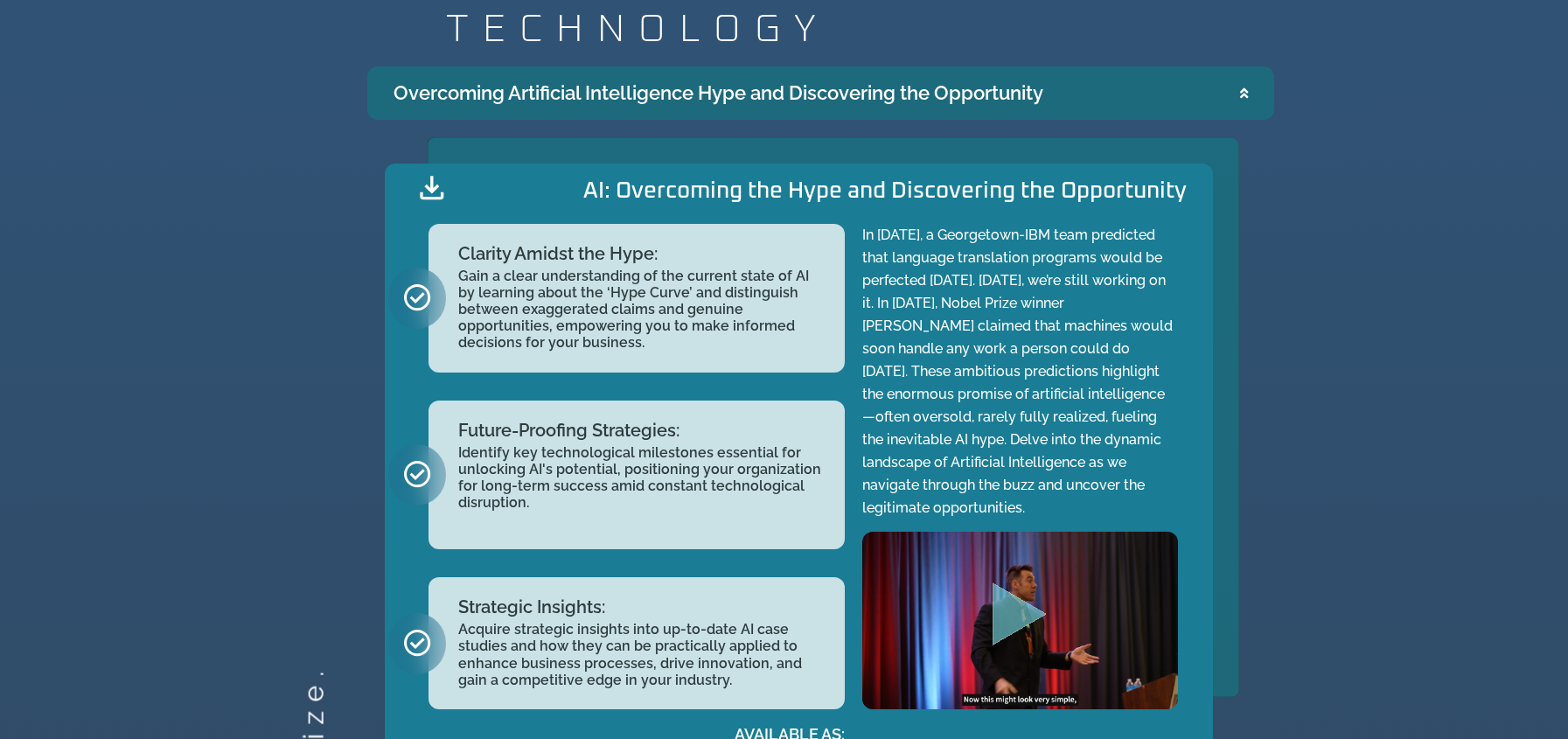
click at [1003, 97] on div "Overcoming Artificial Intelligence Hype and Discovering the Opportunity" at bounding box center [719, 92] width 650 height 29
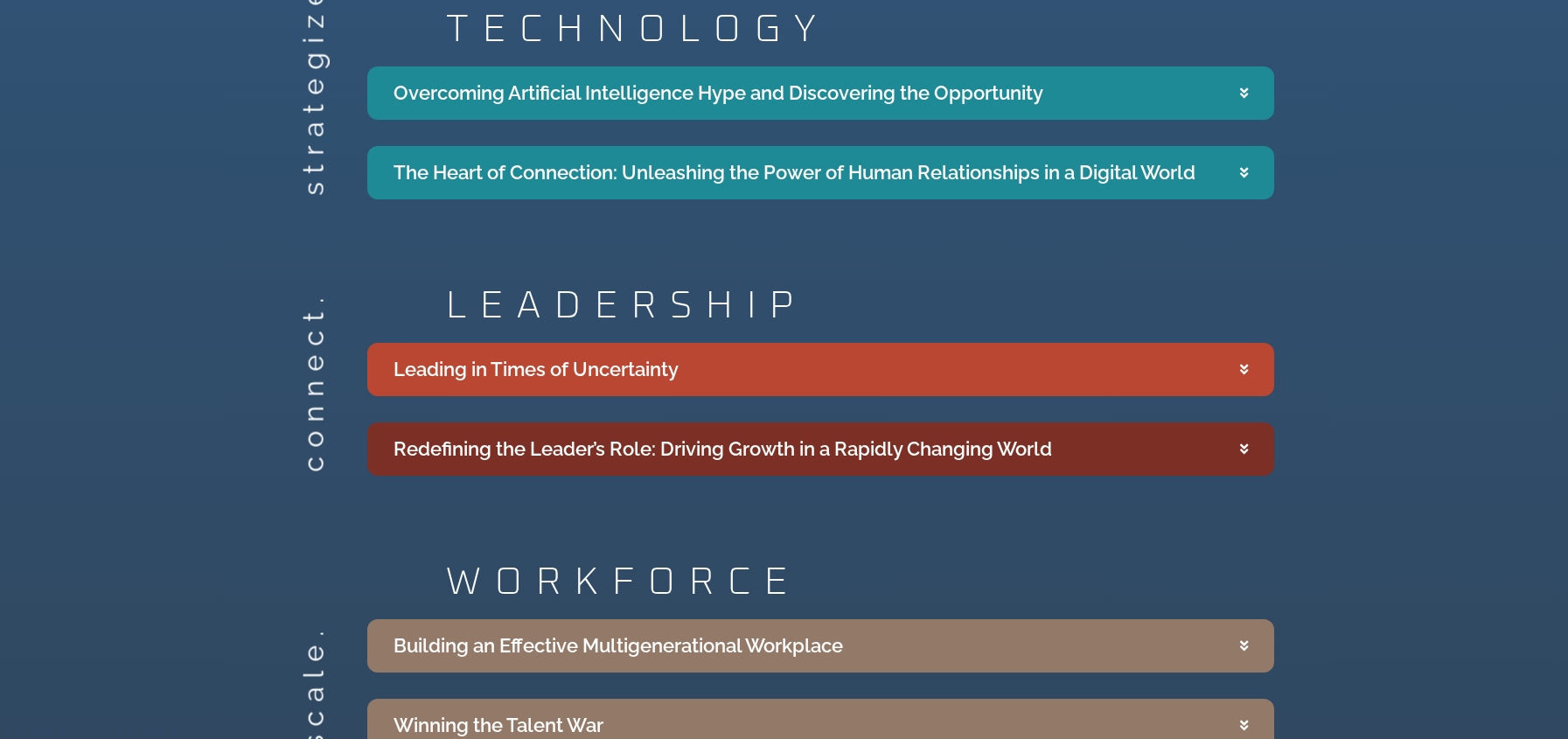
scroll to position [2011, 0]
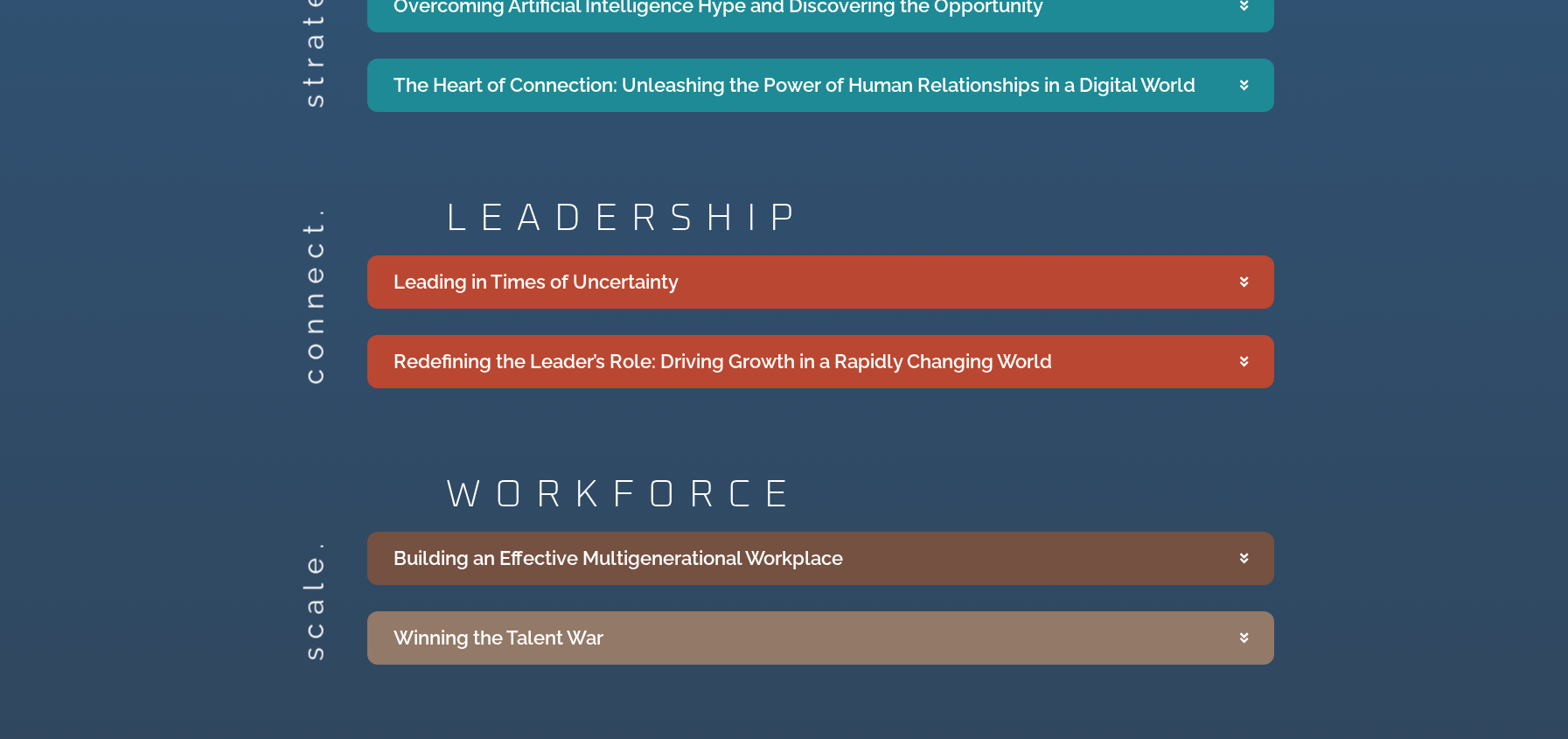
click at [780, 565] on div "Building an Effective Multigenerational Workplace" at bounding box center [618, 557] width 450 height 29
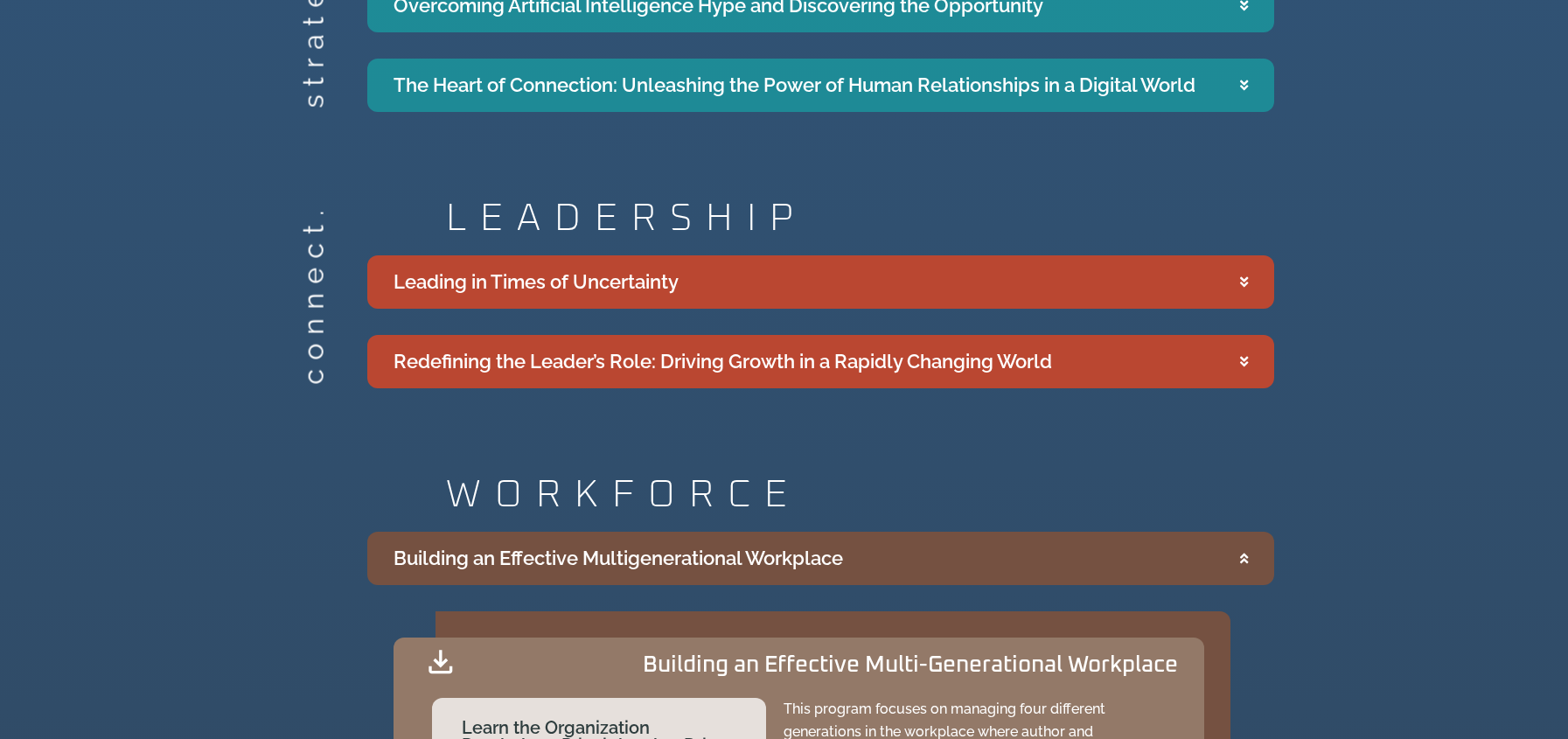
scroll to position [2361, 0]
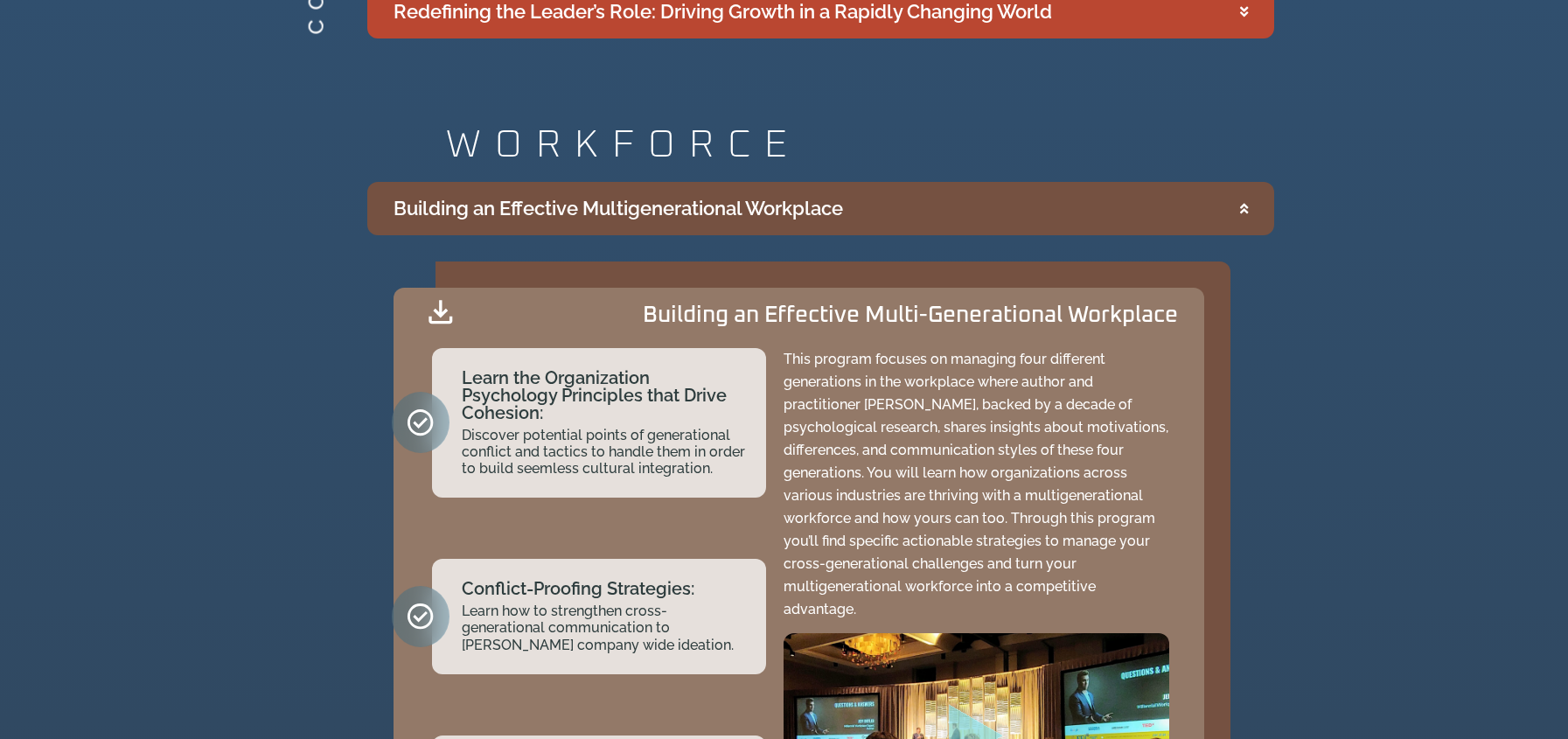
click at [1055, 212] on summary "Building an Effective Multigenerational Workplace" at bounding box center [821, 208] width 907 height 54
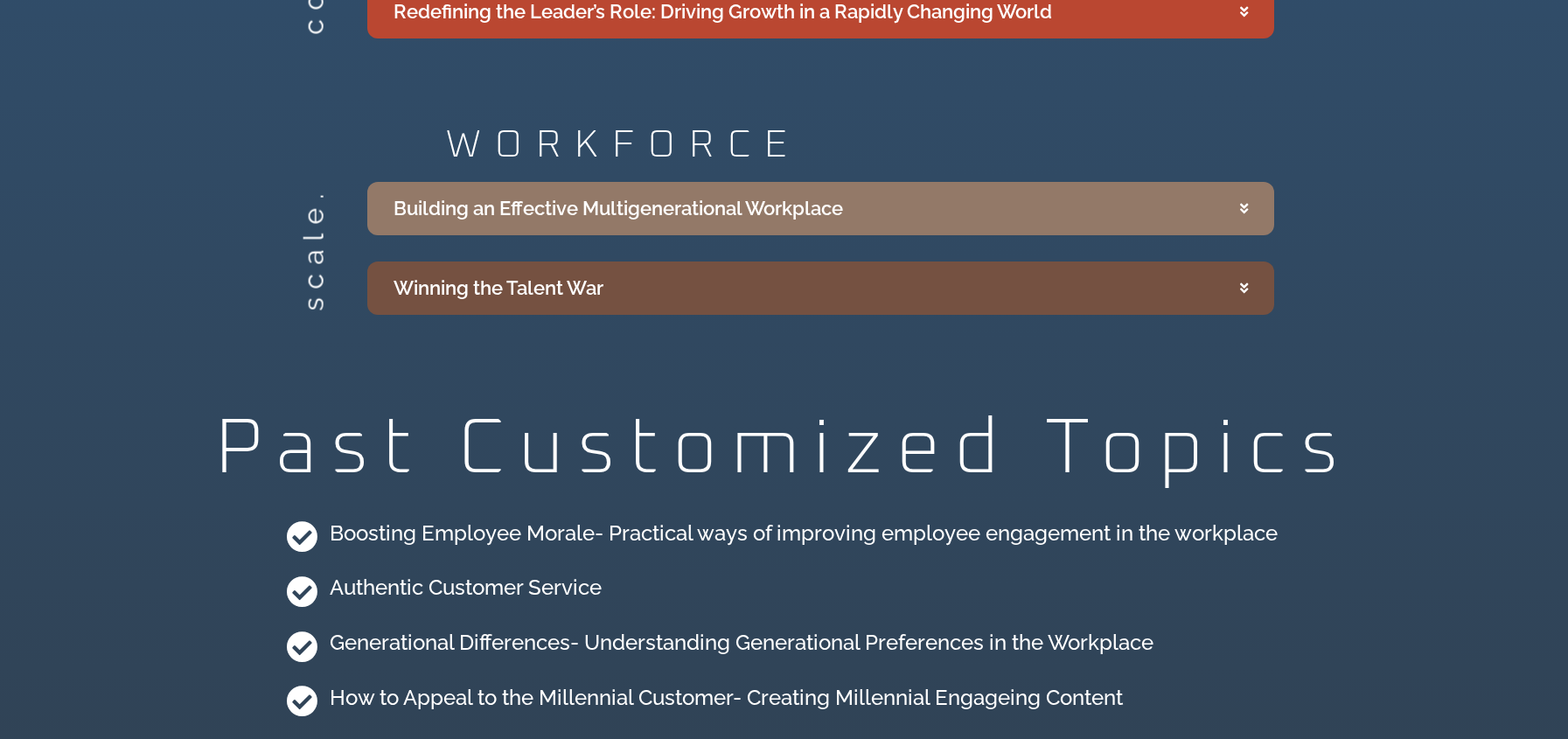
click at [816, 281] on summary "Winning the Talent War" at bounding box center [821, 289] width 907 height 54
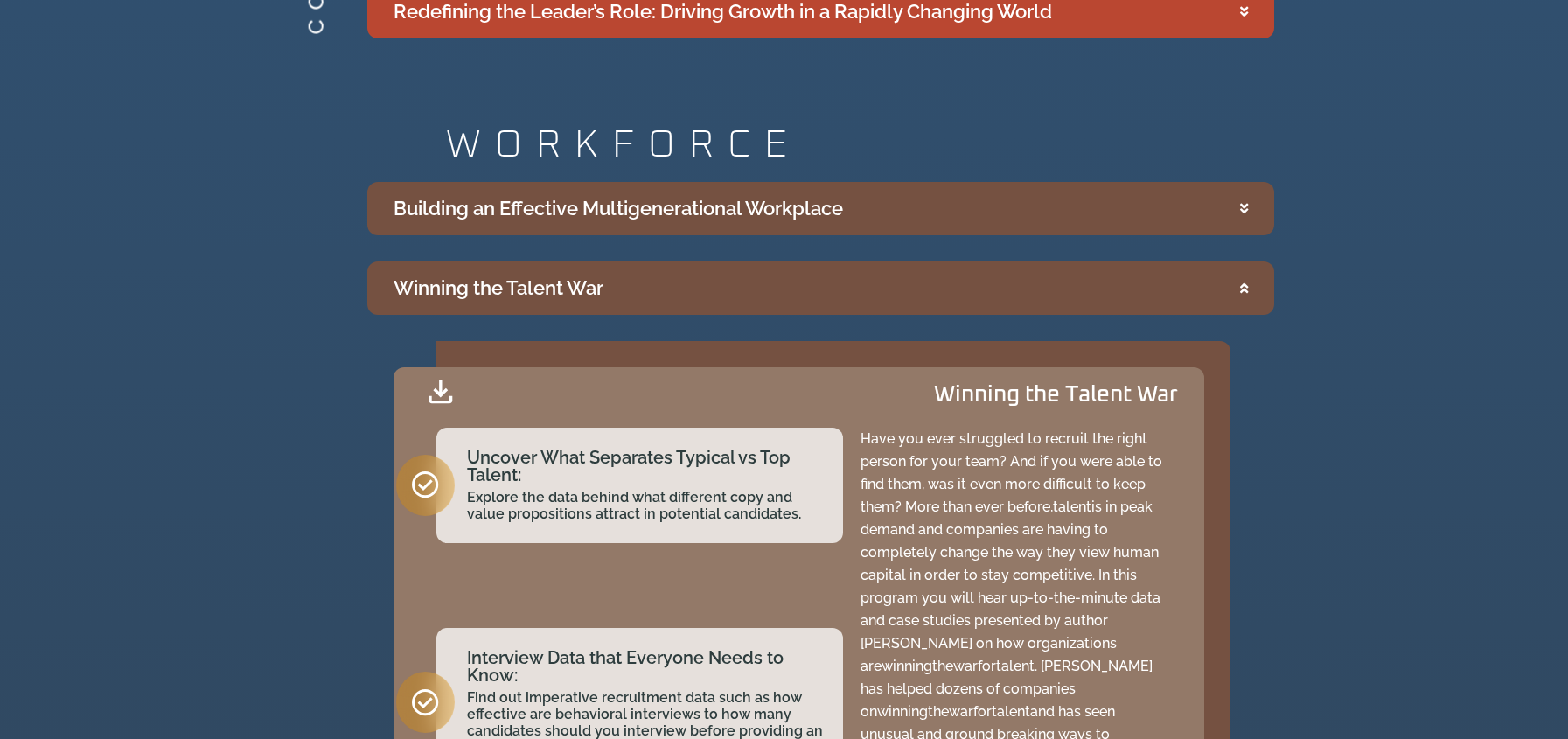
click at [855, 220] on summary "Building an Effective Multigenerational Workplace" at bounding box center [821, 208] width 907 height 54
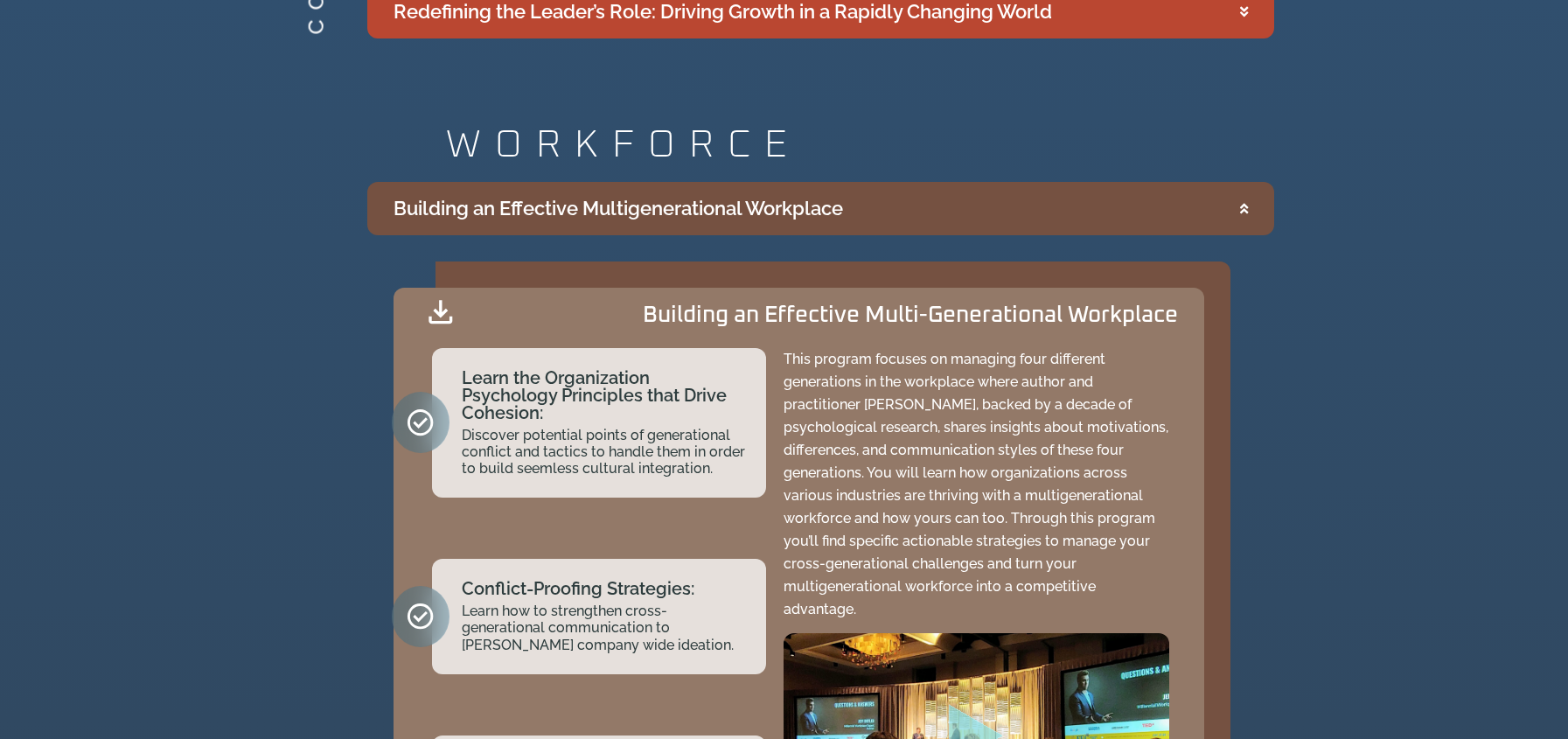
click at [875, 220] on summary "Building an Effective Multigenerational Workplace" at bounding box center [821, 208] width 907 height 54
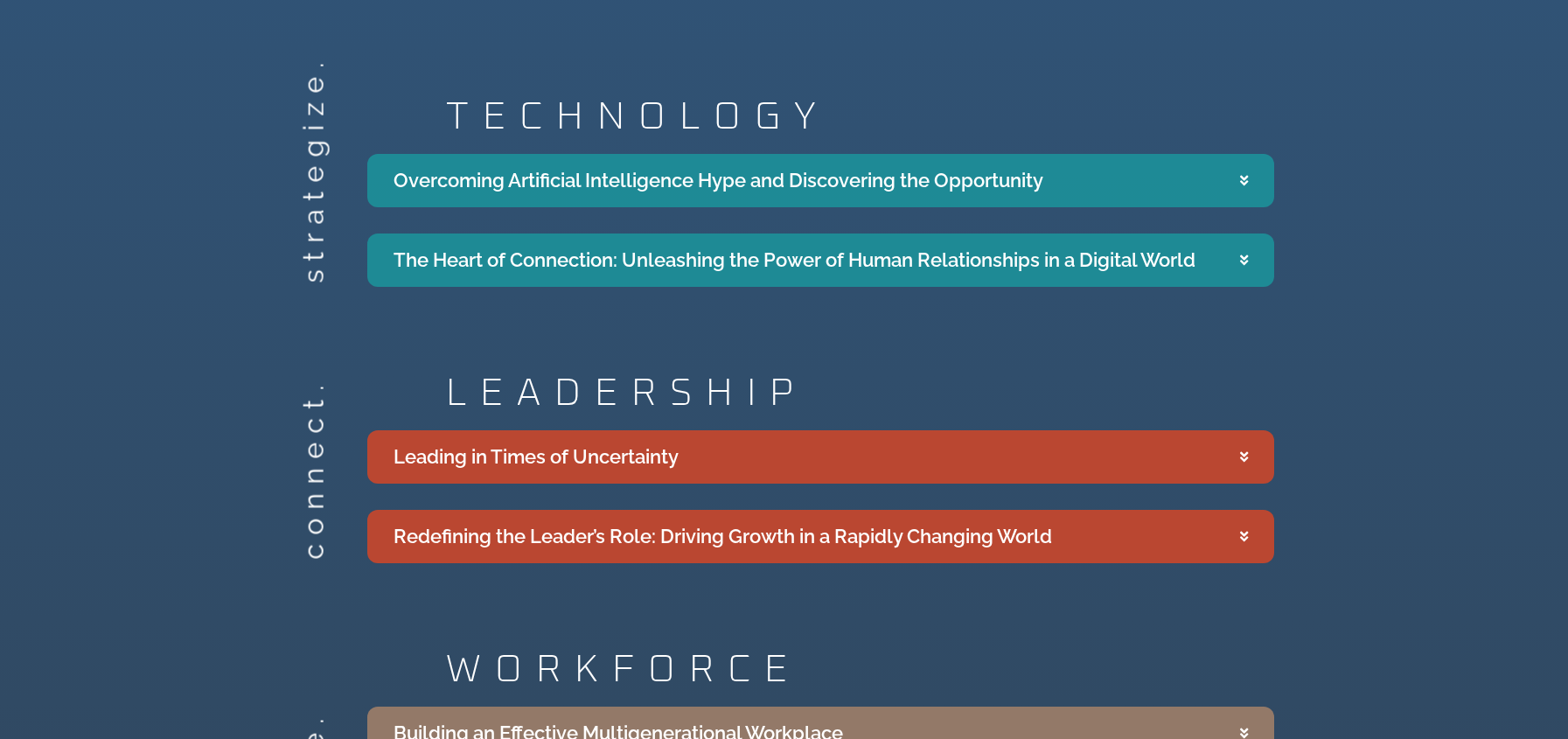
scroll to position [1749, 0]
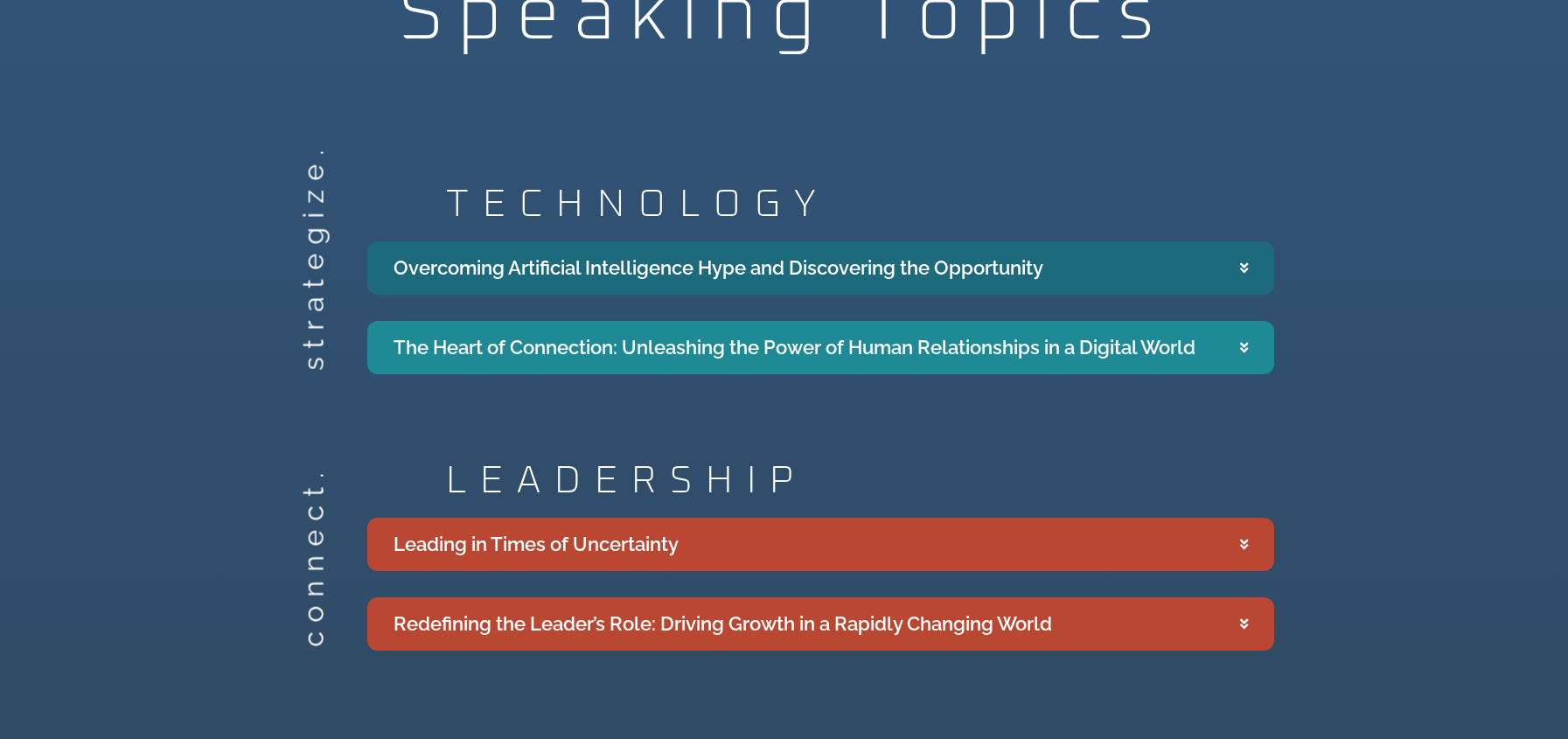
click at [1079, 275] on summary "Overcoming Artificial Intelligence Hype and Discovering the Opportunity" at bounding box center [821, 268] width 907 height 54
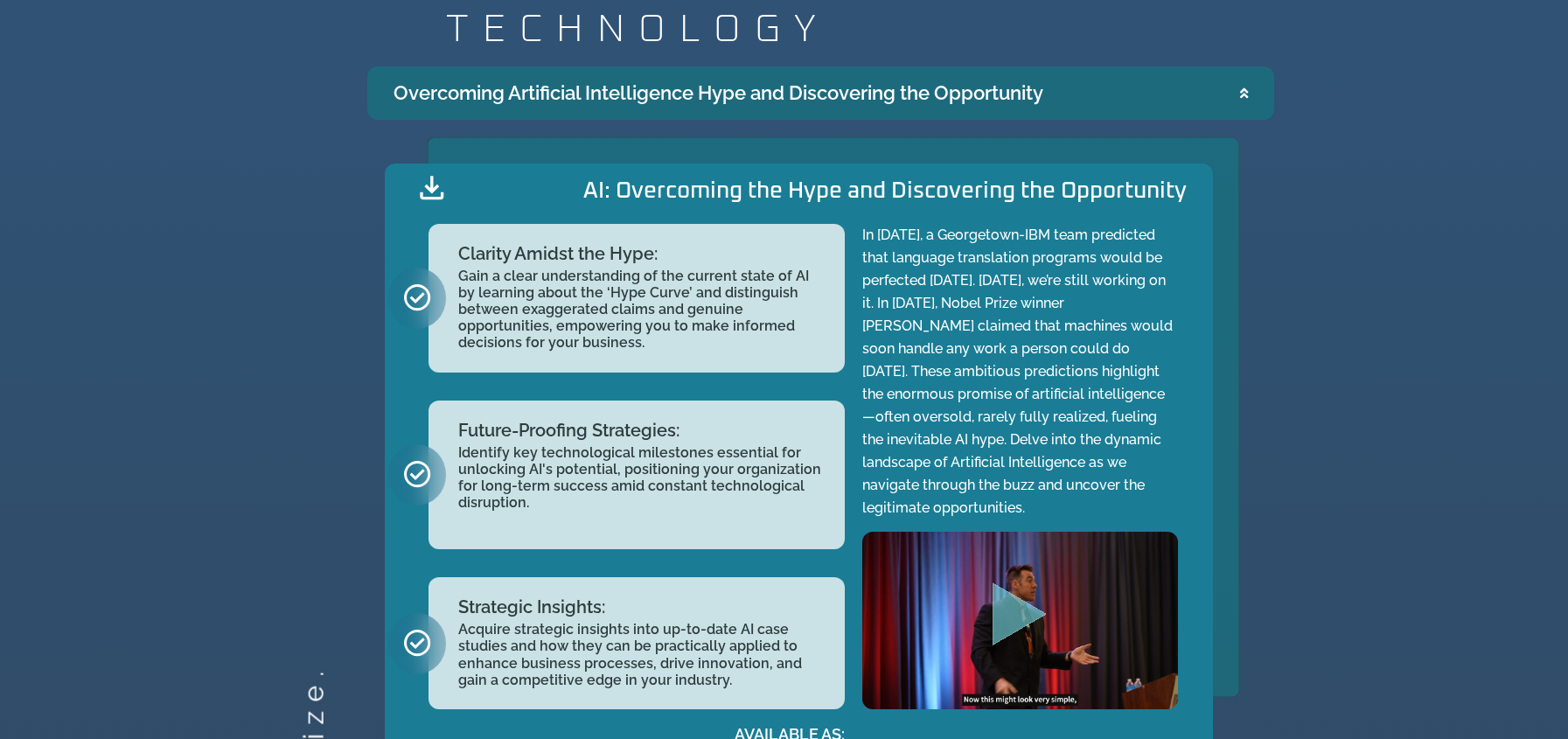
scroll to position [1662, 0]
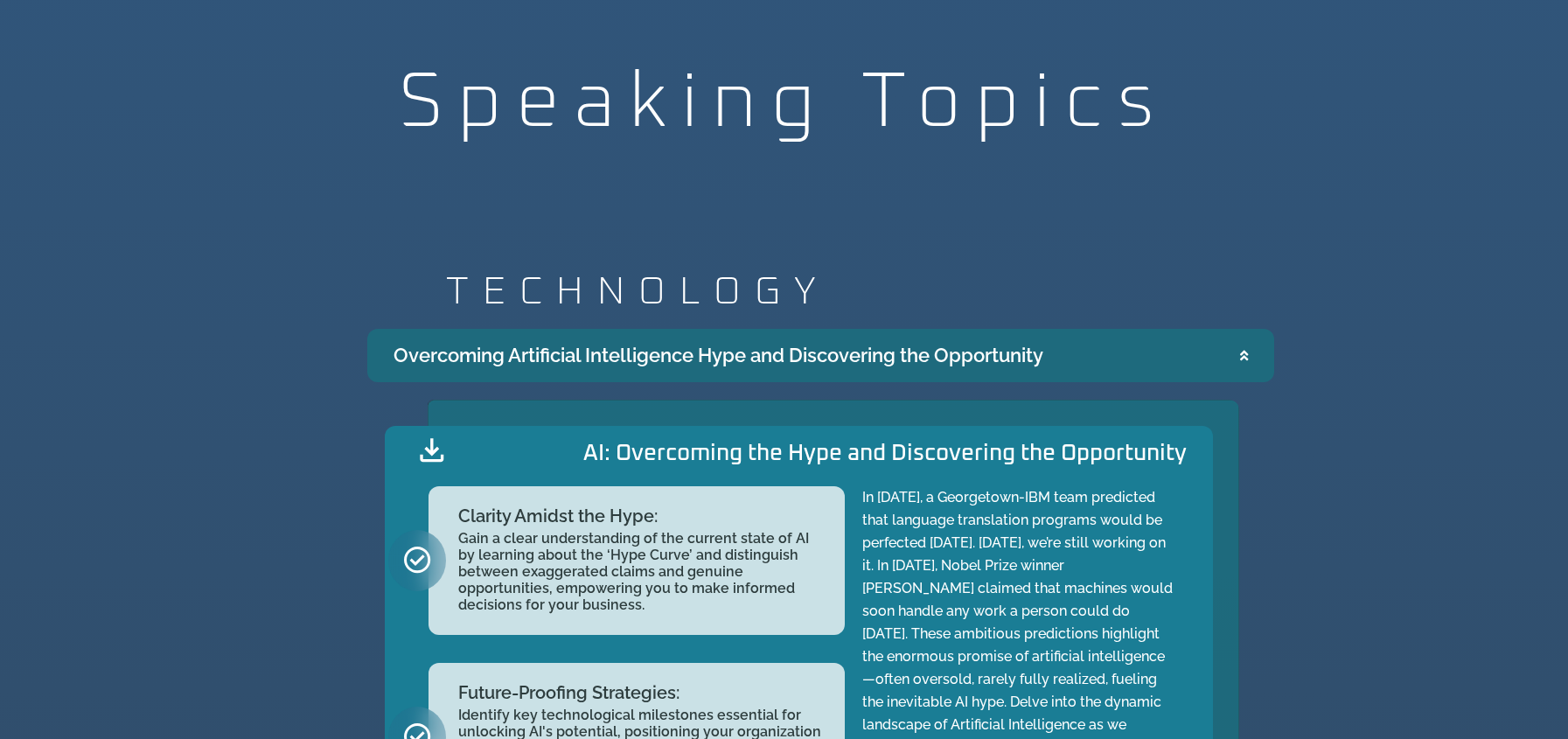
click at [1059, 350] on summary "Overcoming Artificial Intelligence Hype and Discovering the Opportunity" at bounding box center [821, 355] width 907 height 54
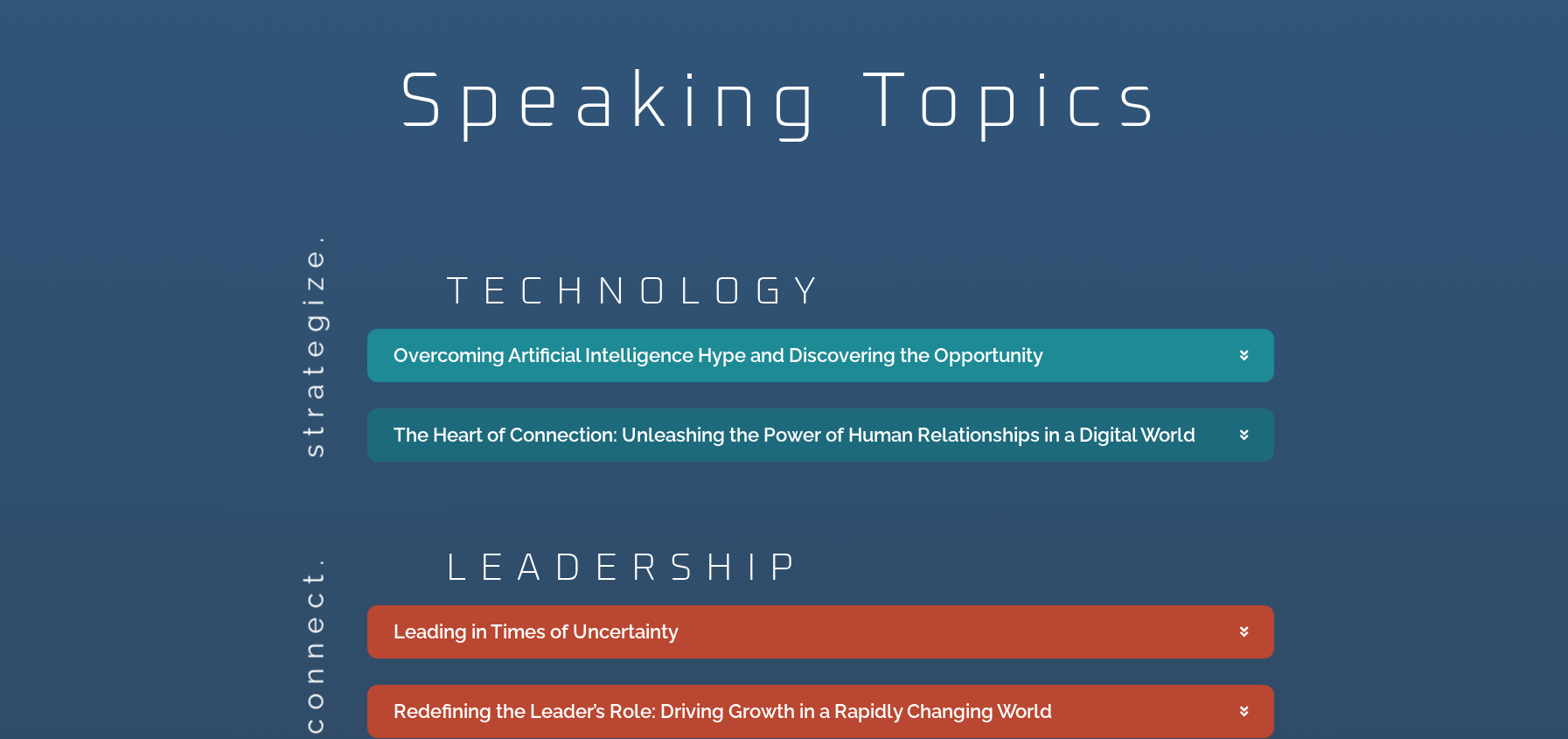
scroll to position [2011, 0]
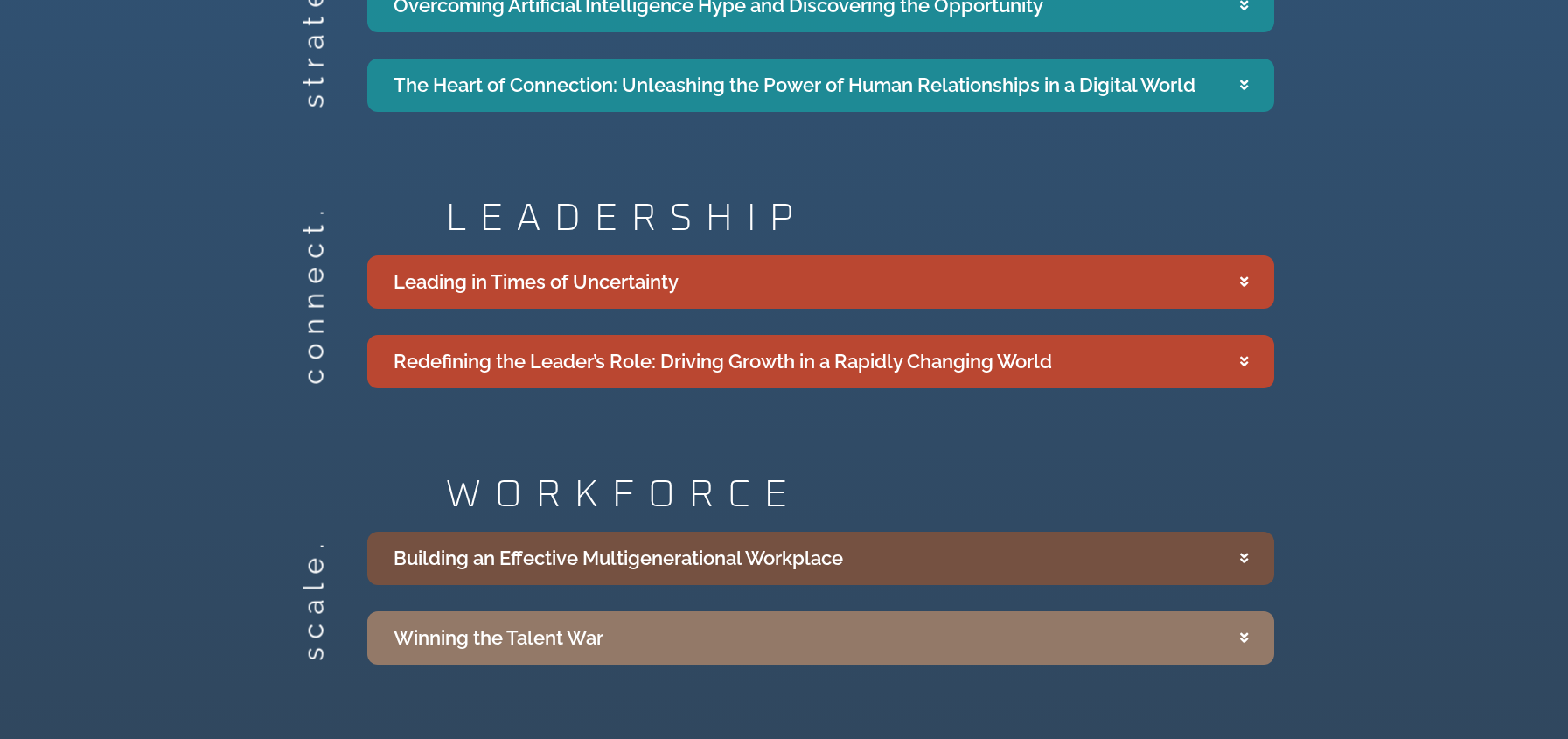
click at [1125, 550] on summary "Building an Effective Multigenerational Workplace" at bounding box center [821, 558] width 907 height 54
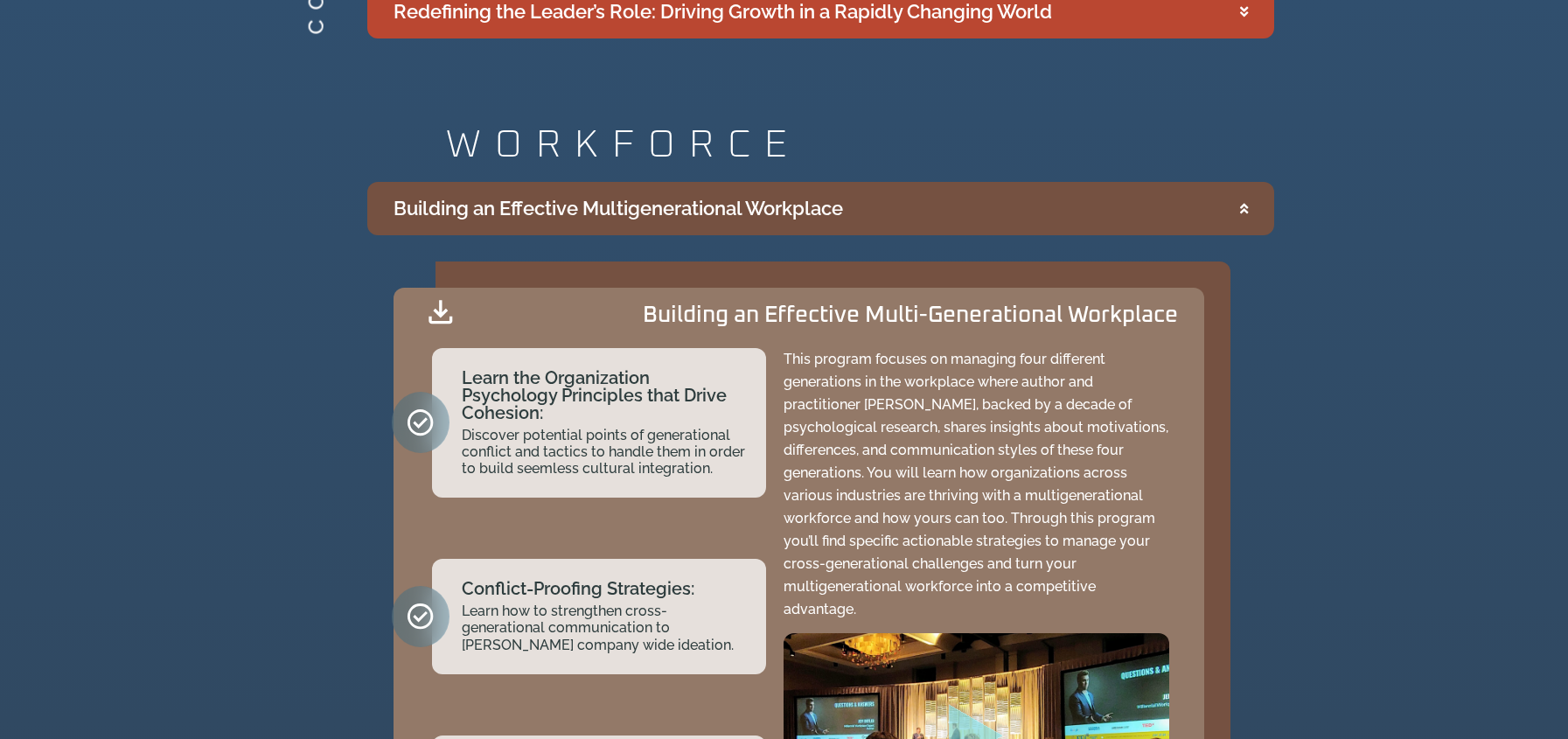
scroll to position [2623, 0]
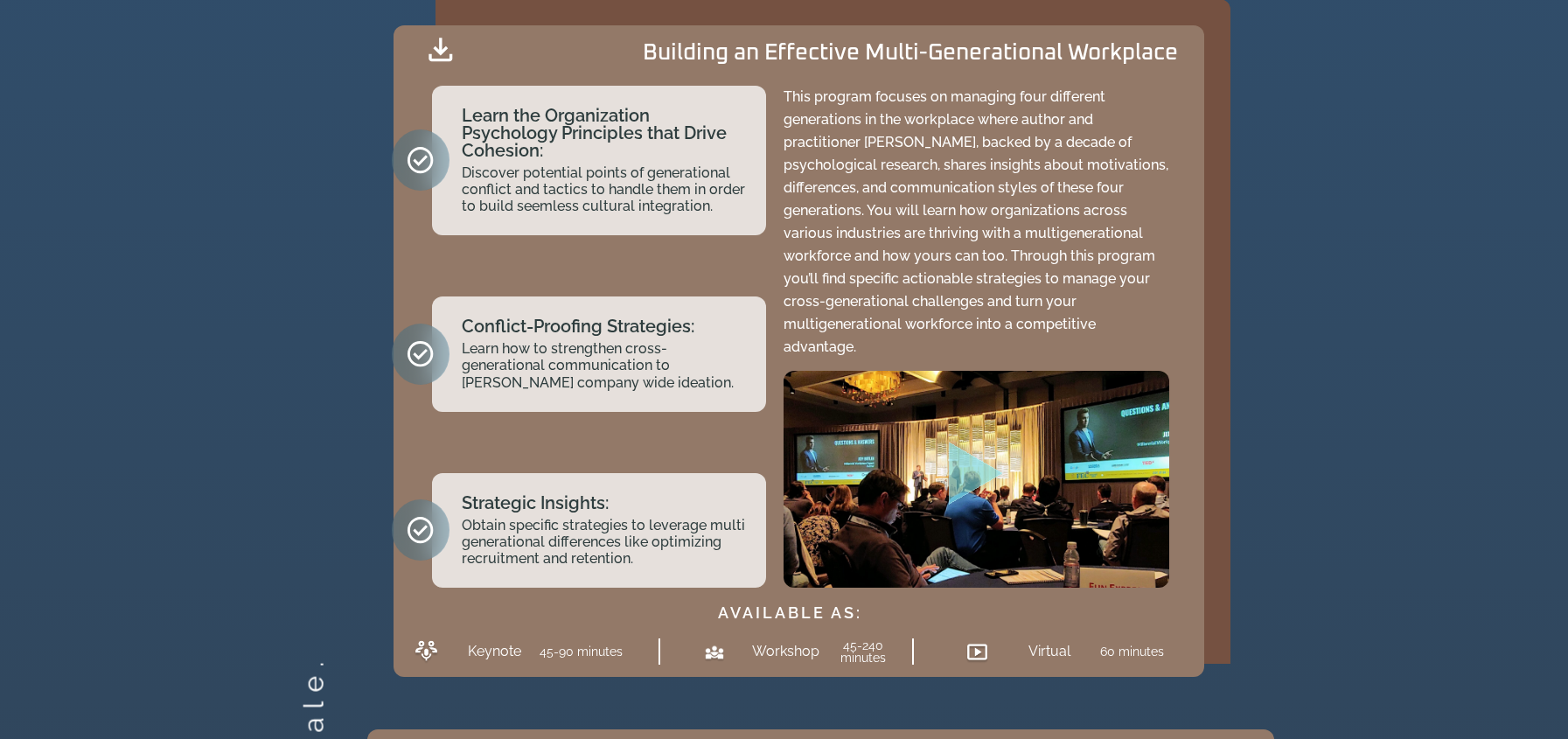
click at [1344, 417] on div "scale. WORKFORCE Building an Effective Multigenerational Workplace Building an …" at bounding box center [784, 323] width 1568 height 936
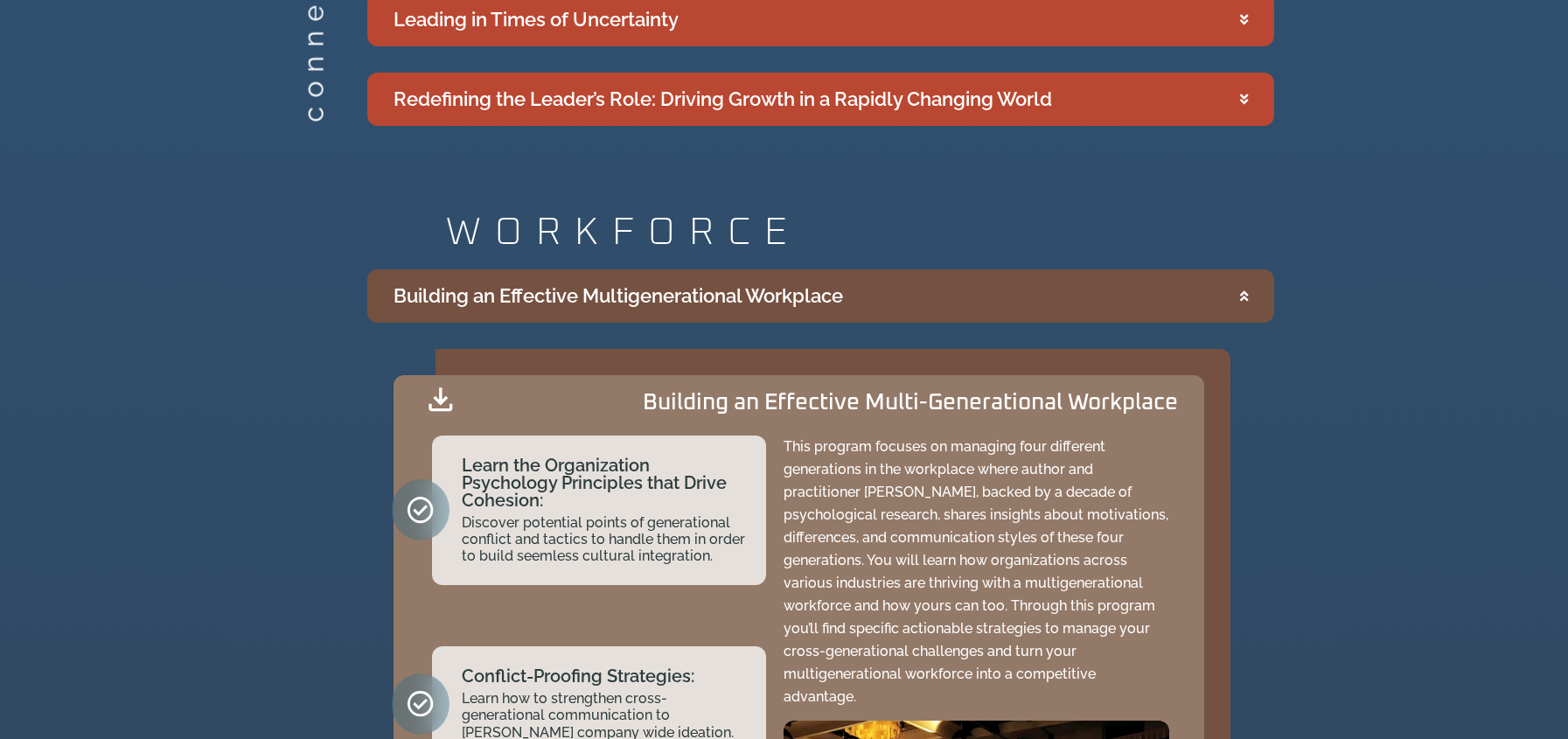
scroll to position [1923, 0]
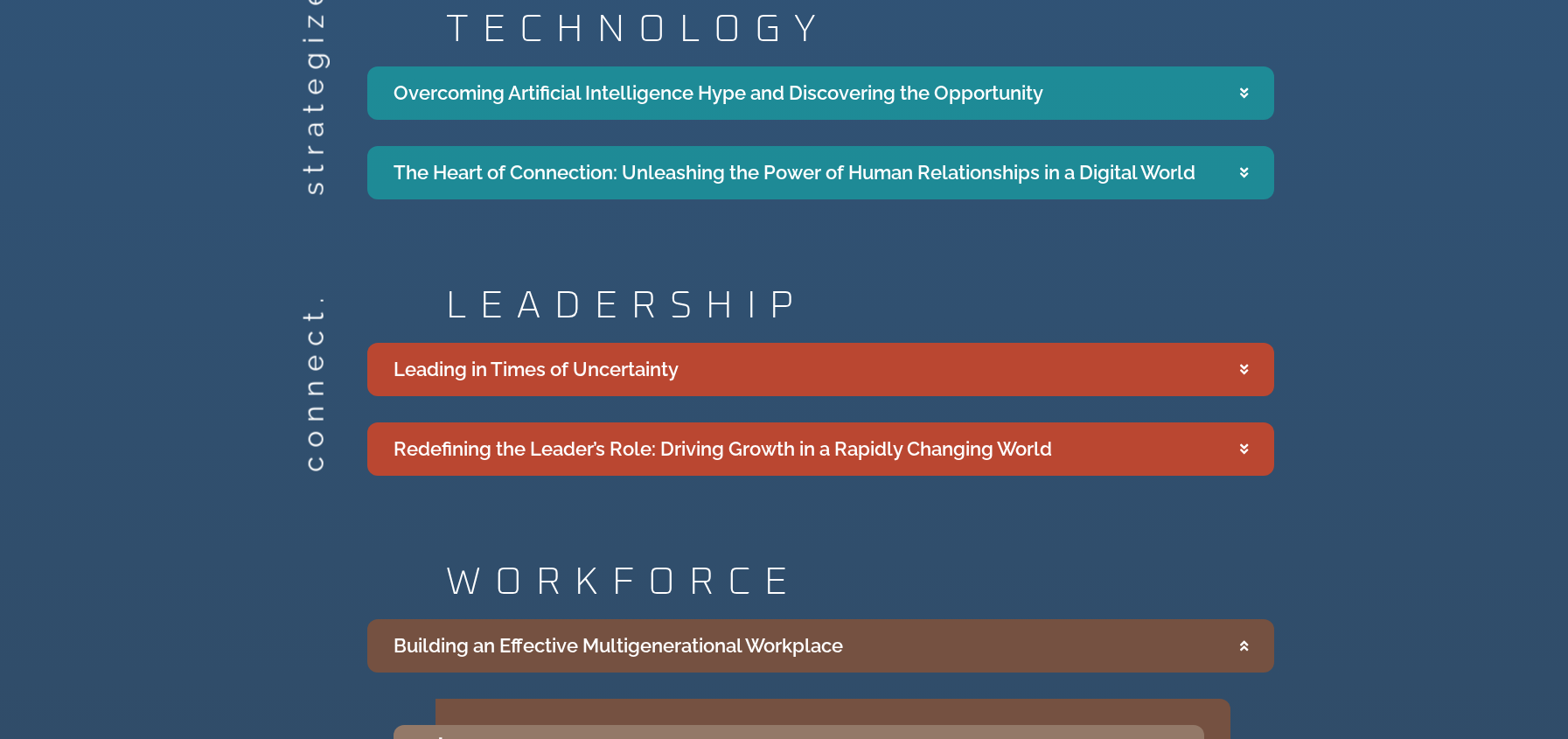
click at [1167, 633] on summary "Building an Effective Multigenerational Workplace" at bounding box center [821, 646] width 907 height 54
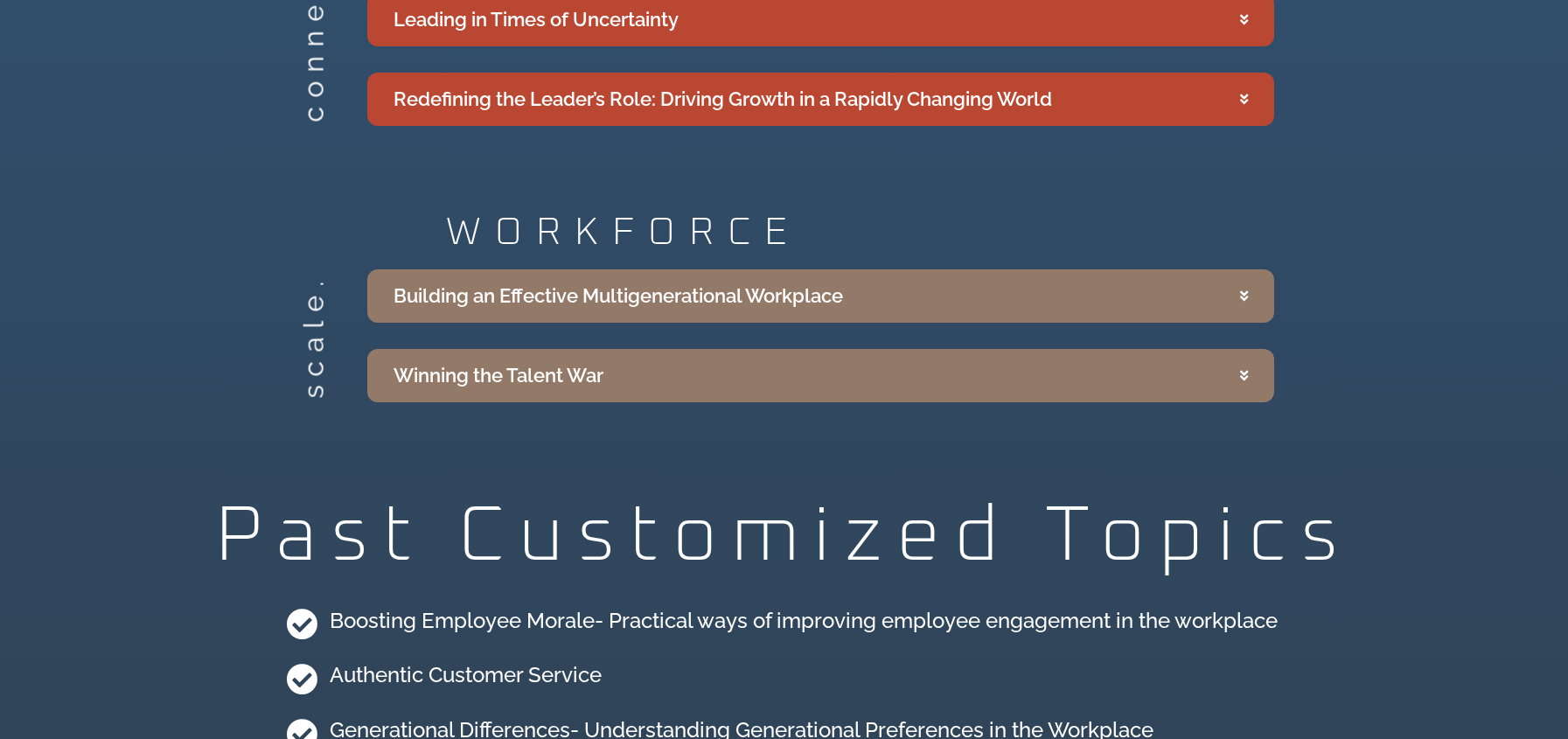
scroll to position [2623, 0]
